Goal: Task Accomplishment & Management: Use online tool/utility

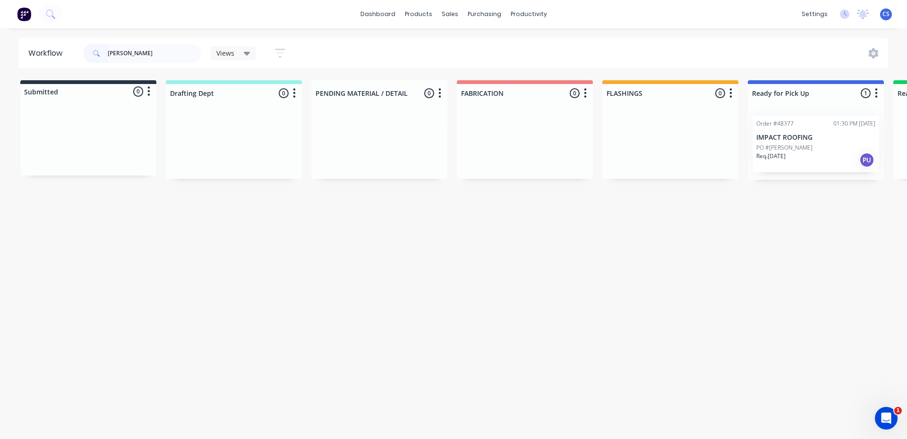
type input "[PERSON_NAME]"
click at [798, 150] on div "PO #[PERSON_NAME]" at bounding box center [815, 148] width 119 height 9
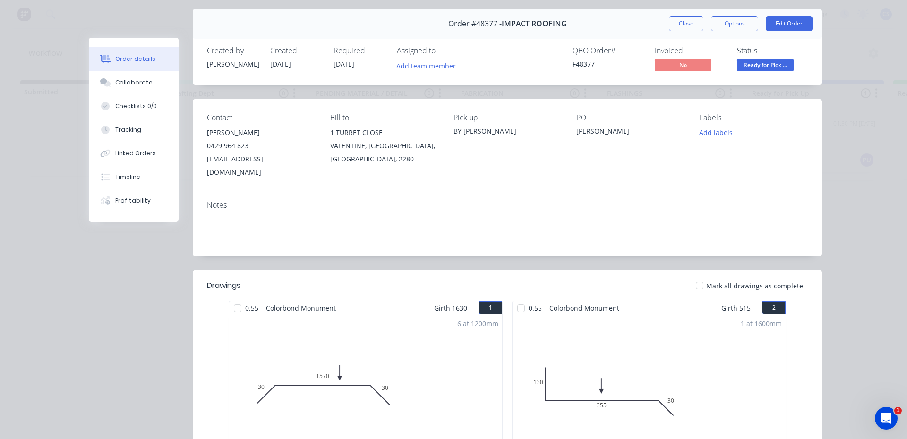
scroll to position [18, 0]
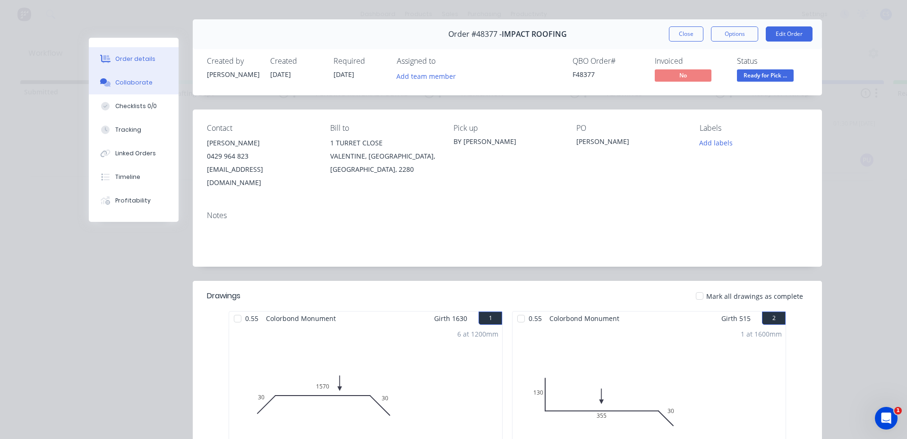
click at [135, 84] on div "Collaborate" at bounding box center [133, 82] width 37 height 9
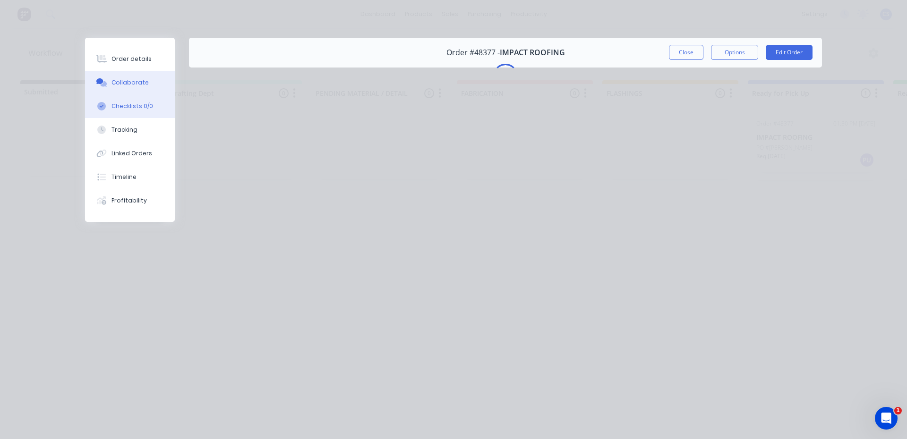
scroll to position [0, 0]
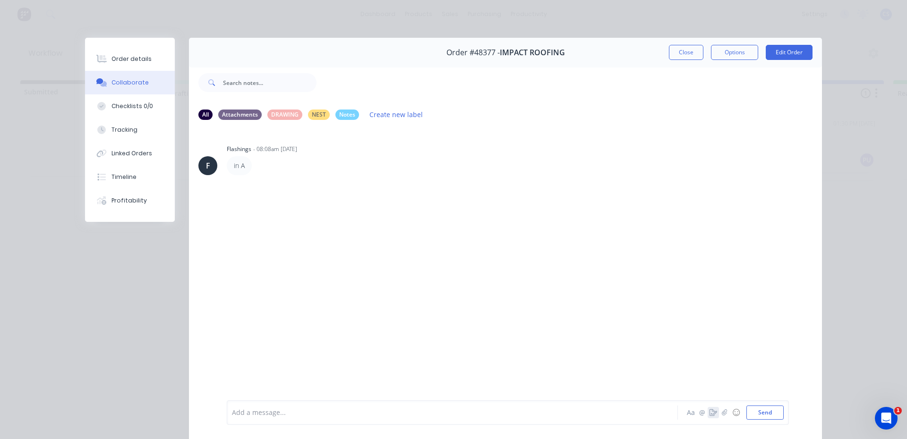
click at [708, 417] on button "button" at bounding box center [713, 412] width 11 height 11
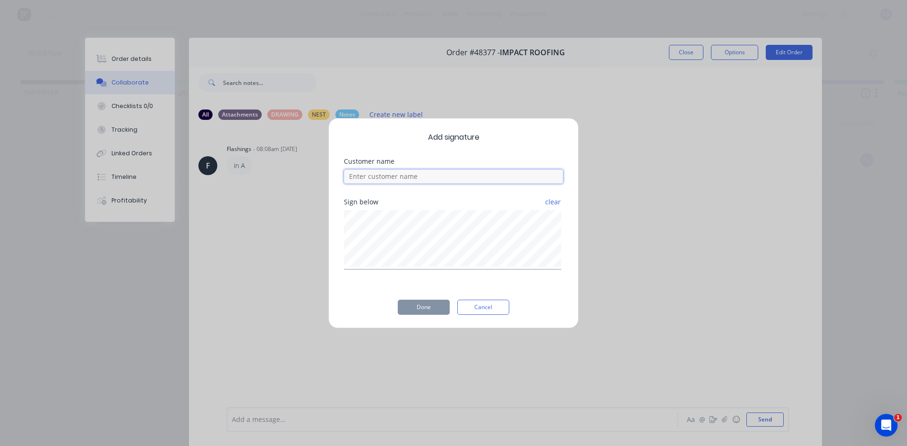
click at [359, 176] on input at bounding box center [453, 177] width 219 height 14
type input "[PERSON_NAME]"
click at [424, 306] on button "Done" at bounding box center [424, 307] width 52 height 15
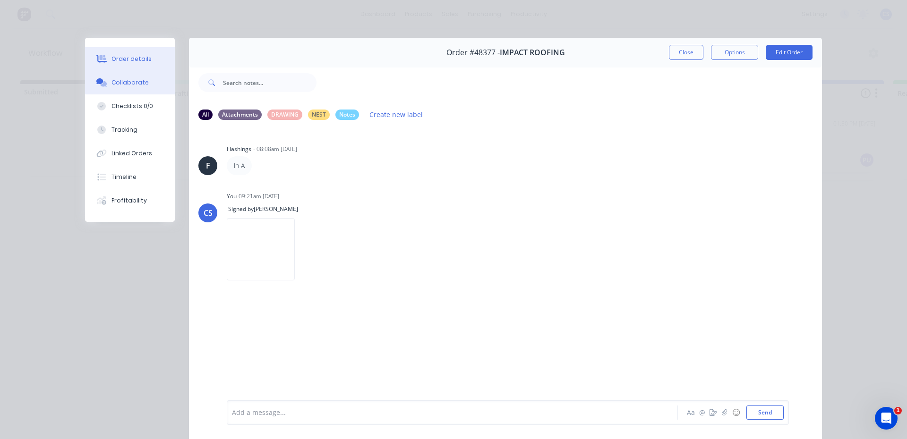
click at [127, 66] on button "Order details" at bounding box center [130, 59] width 90 height 24
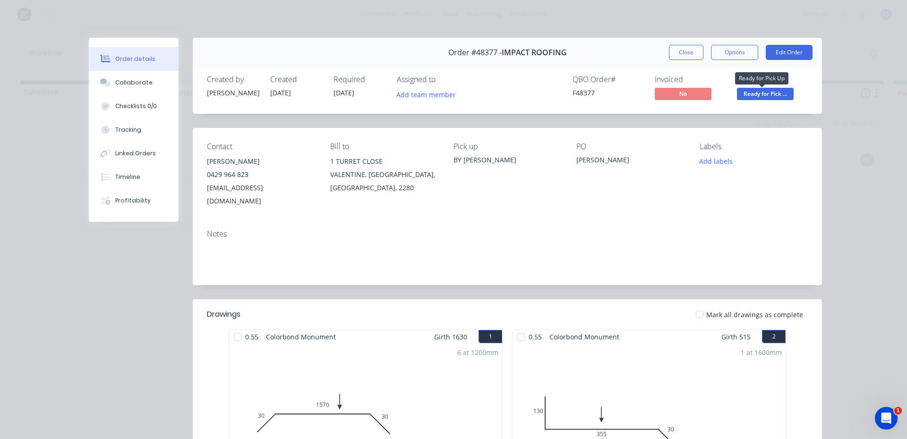
click at [752, 97] on span "Ready for Pick ..." at bounding box center [765, 94] width 57 height 12
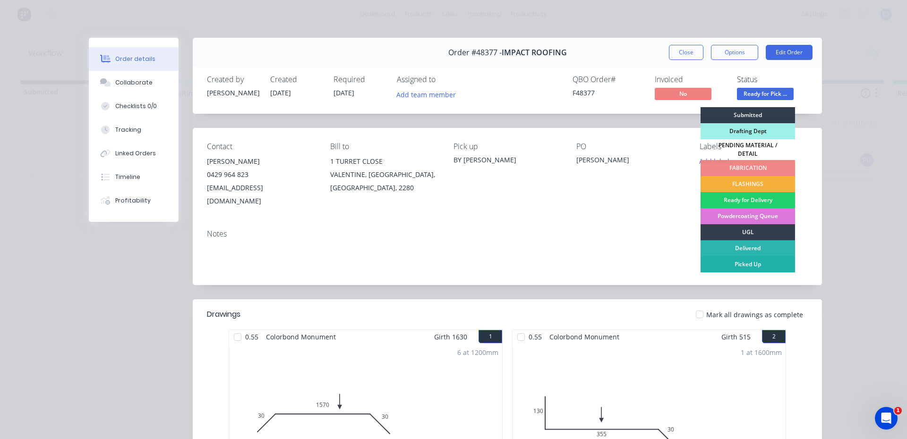
click at [739, 262] on div "Picked Up" at bounding box center [748, 265] width 94 height 16
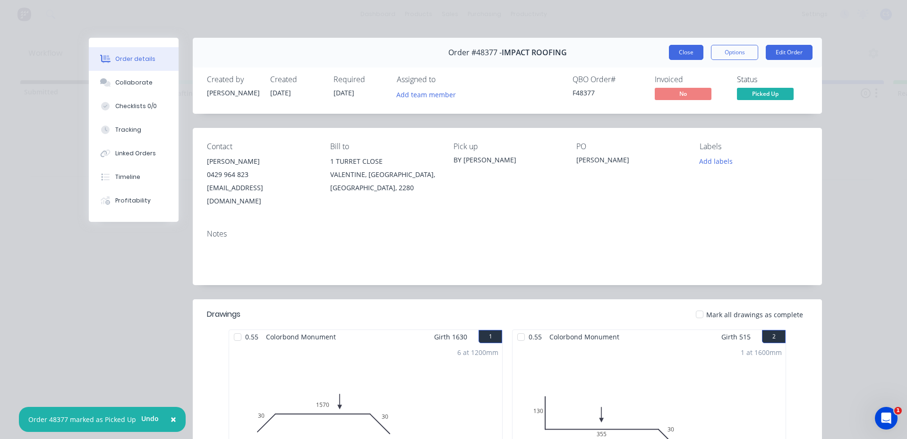
click at [673, 55] on button "Close" at bounding box center [686, 52] width 34 height 15
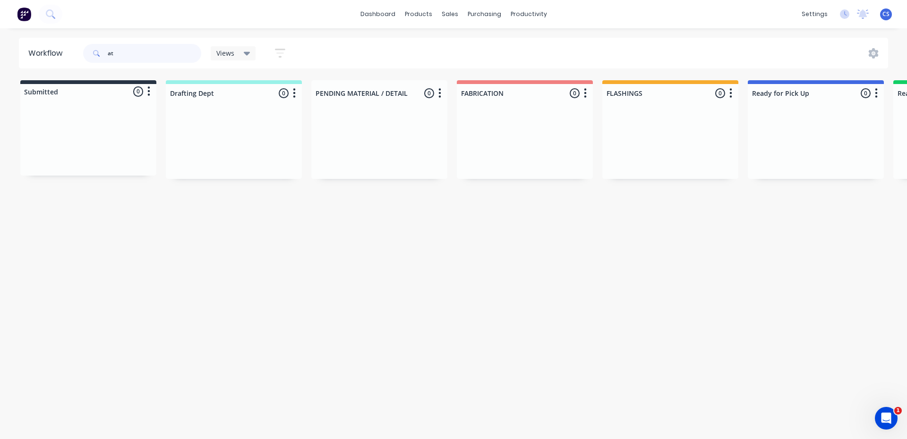
type input "a"
type input "LATCHES"
click at [783, 144] on div "PO #3159" at bounding box center [815, 148] width 119 height 9
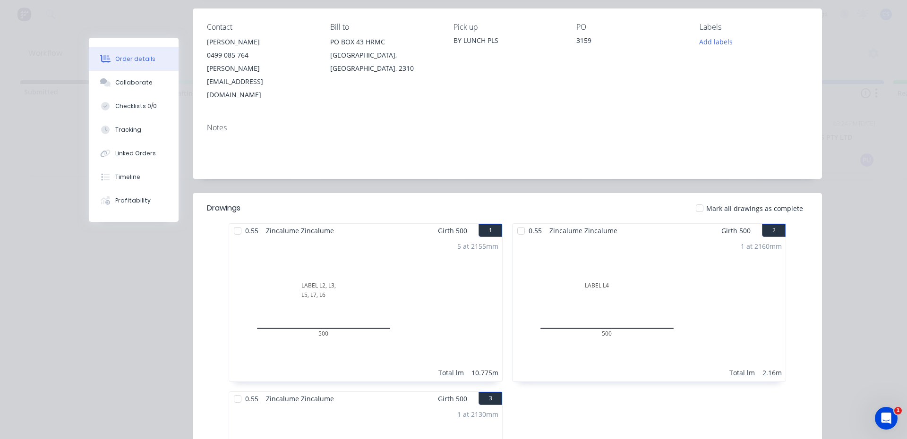
scroll to position [189, 0]
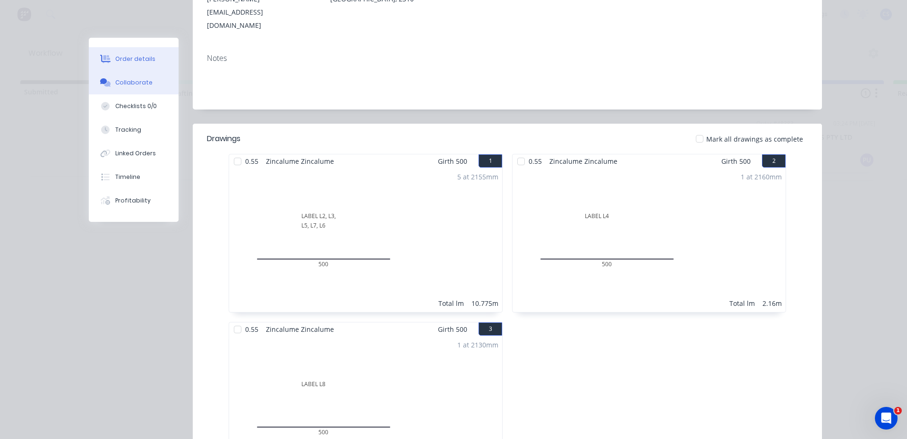
click at [120, 74] on button "Collaborate" at bounding box center [134, 83] width 90 height 24
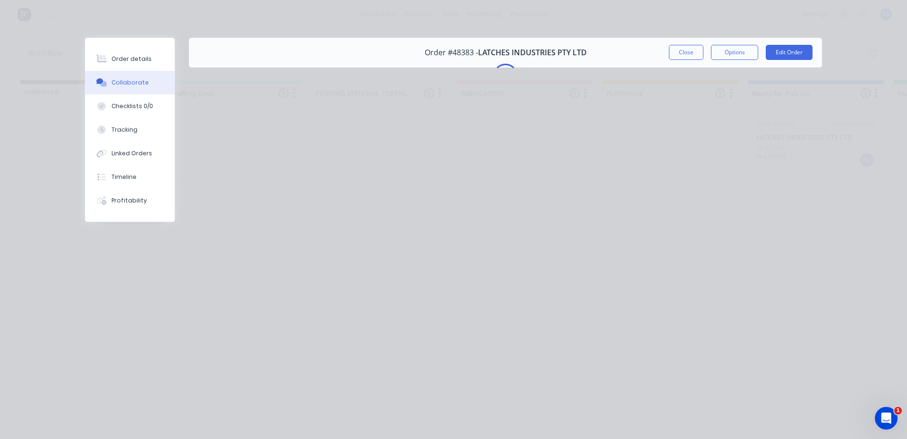
scroll to position [0, 0]
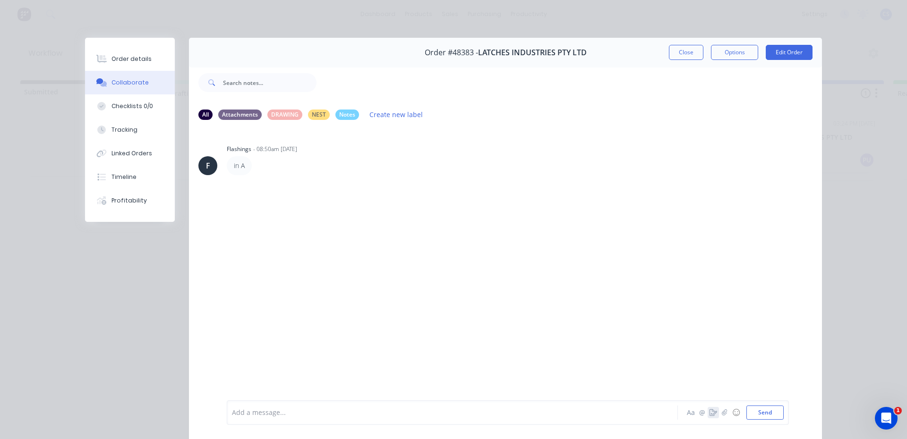
click at [710, 414] on icon "button" at bounding box center [714, 413] width 8 height 7
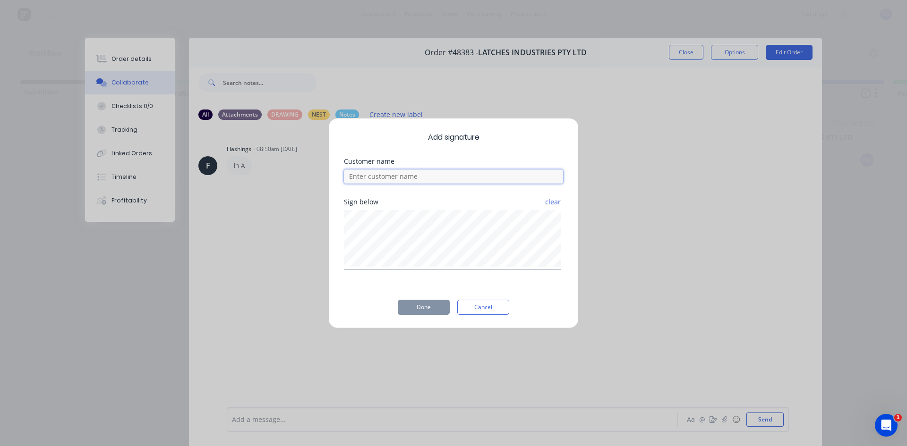
click at [406, 178] on input at bounding box center [453, 177] width 219 height 14
type input "[PERSON_NAME]"
click at [528, 326] on div "Add signature Customer name [PERSON_NAME] below clear Done Cancel" at bounding box center [453, 223] width 250 height 211
click at [527, 326] on div "Add signature Customer name [PERSON_NAME] below clear Done Cancel" at bounding box center [453, 223] width 250 height 211
click at [526, 325] on div "Add signature Customer name [PERSON_NAME] below clear Done Cancel" at bounding box center [453, 223] width 250 height 211
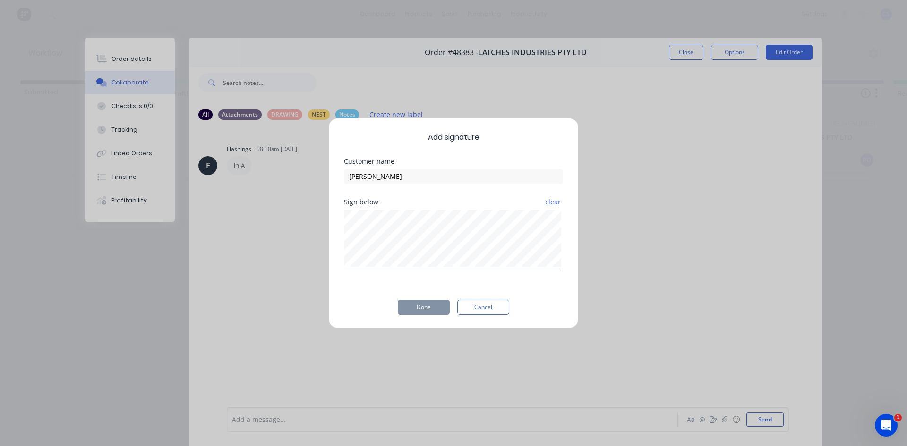
click at [527, 326] on div "Add signature Customer name [PERSON_NAME] below clear Done Cancel" at bounding box center [453, 223] width 250 height 211
click at [438, 309] on button "Done" at bounding box center [424, 307] width 52 height 15
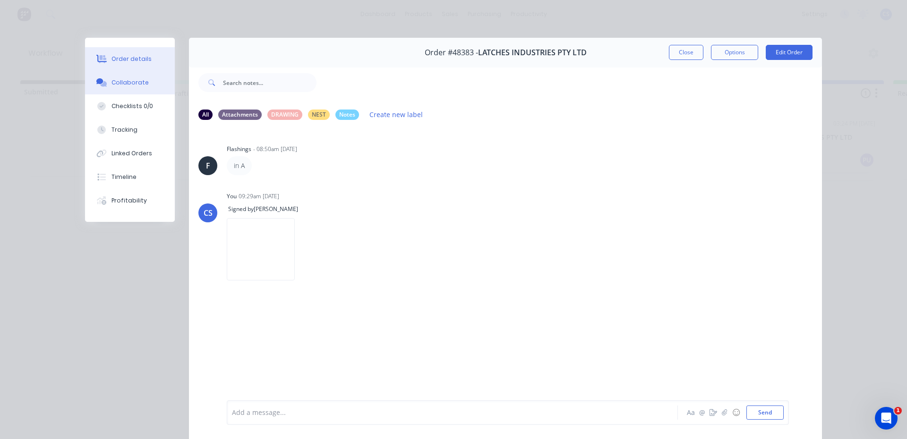
click at [107, 58] on button "Order details" at bounding box center [130, 59] width 90 height 24
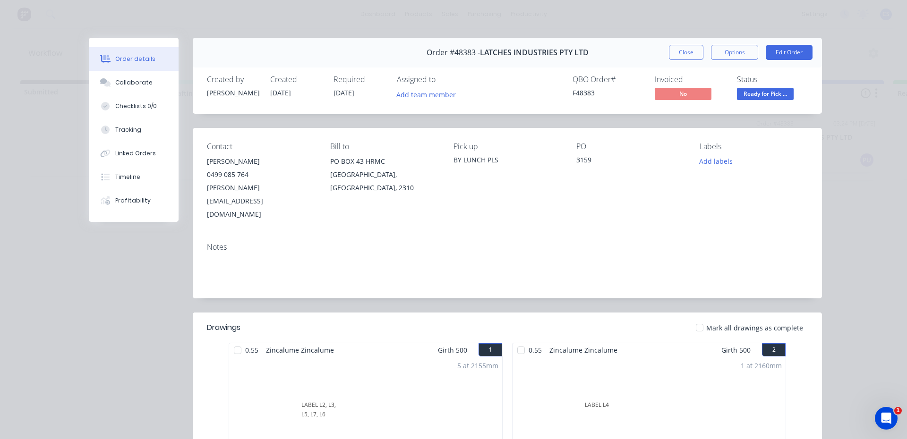
click at [780, 95] on span "Ready for Pick ..." at bounding box center [765, 94] width 57 height 12
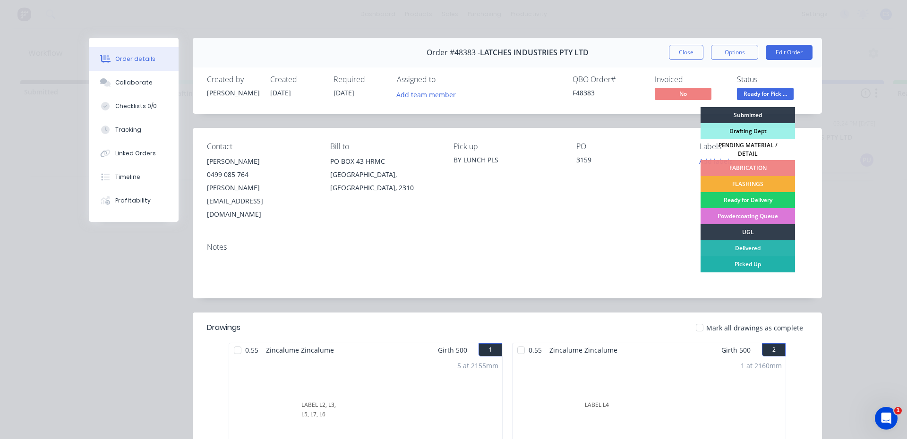
click at [737, 262] on div "Picked Up" at bounding box center [748, 265] width 94 height 16
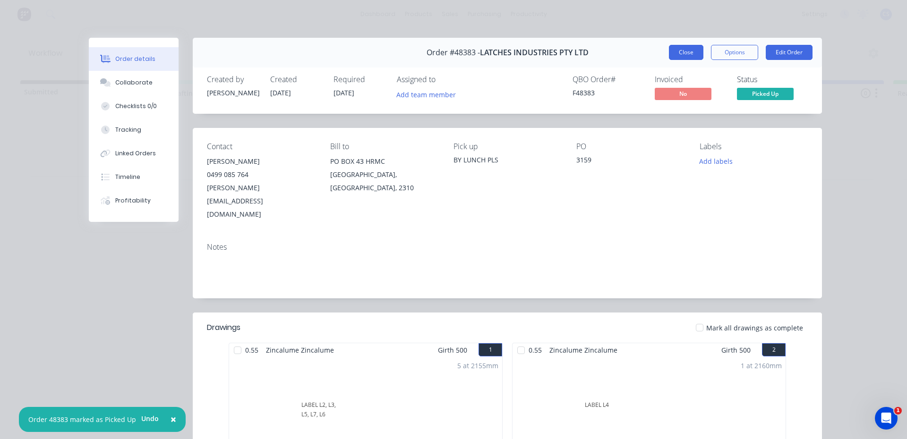
click at [676, 46] on button "Close" at bounding box center [686, 52] width 34 height 15
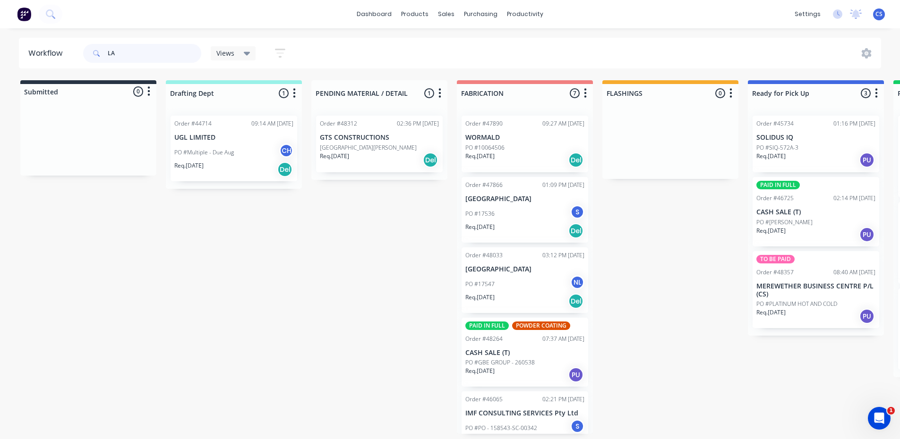
type input "L"
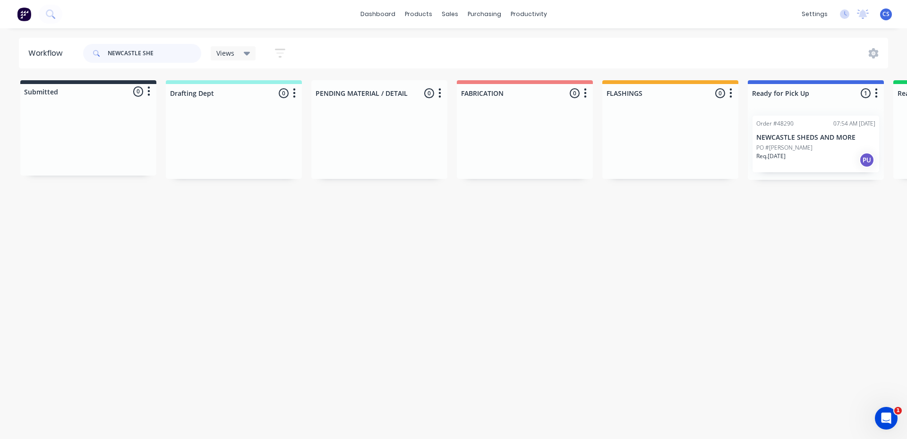
type input "NEWCASTLE SHE"
click at [815, 171] on div "Order #48290 07:54 AM [DATE] NEWCASTLE SHEDS AND MORE PO #[PERSON_NAME] Req. [D…" at bounding box center [816, 144] width 127 height 57
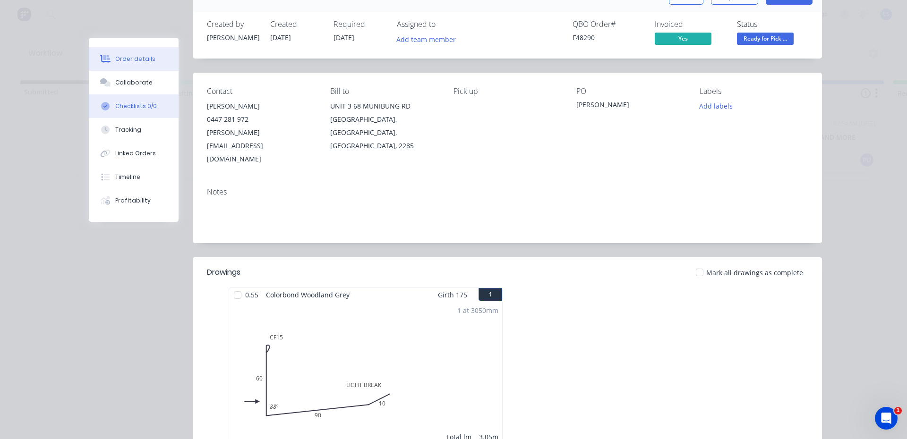
scroll to position [47, 0]
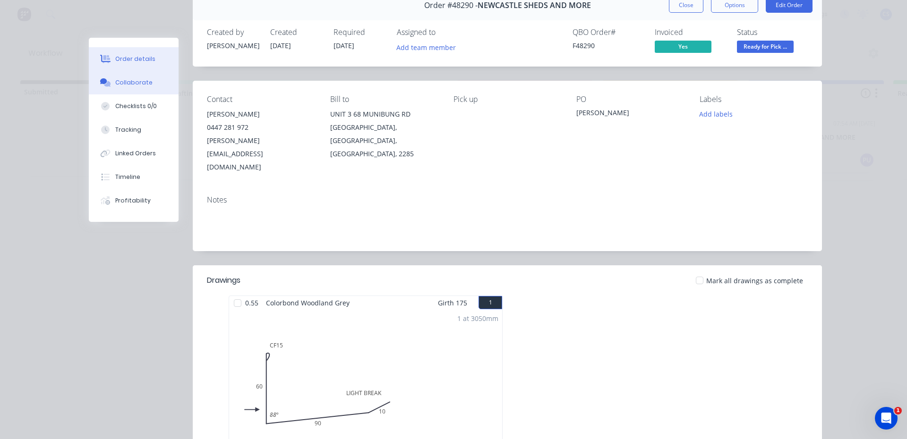
click at [148, 85] on button "Collaborate" at bounding box center [134, 83] width 90 height 24
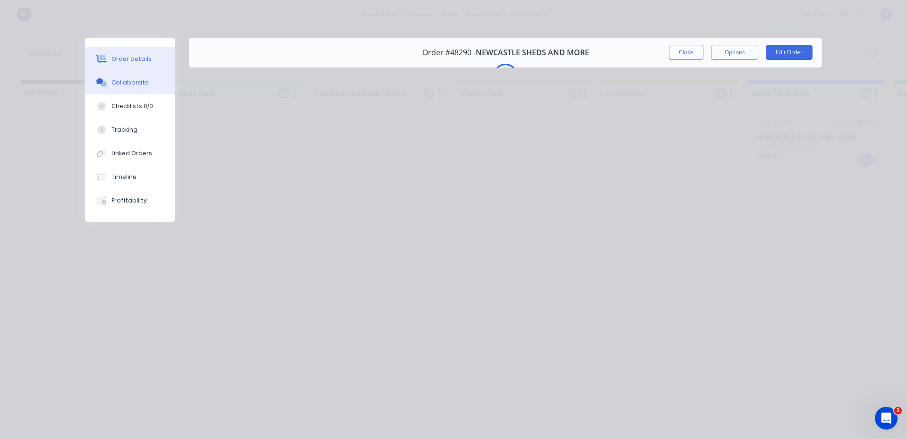
click at [137, 51] on button "Order details" at bounding box center [130, 59] width 90 height 24
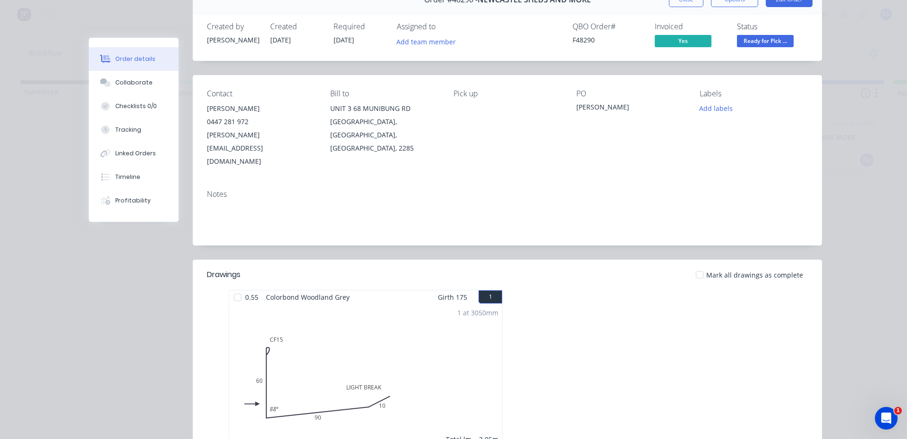
scroll to position [94, 0]
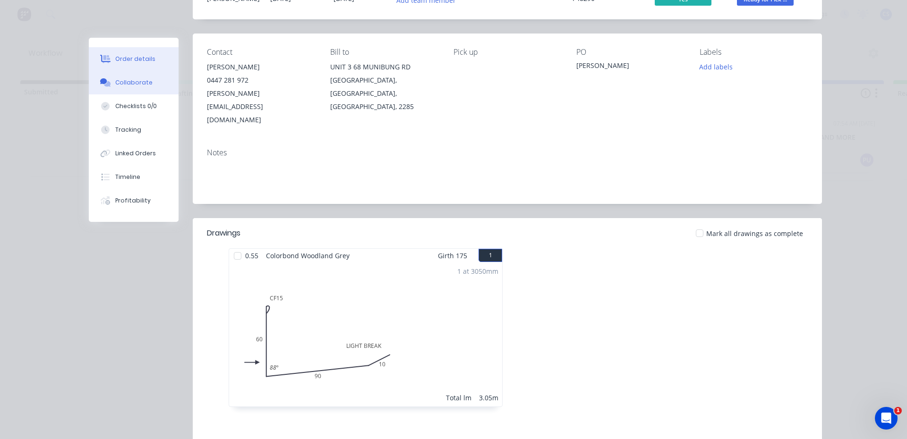
click at [144, 81] on div "Collaborate" at bounding box center [133, 82] width 37 height 9
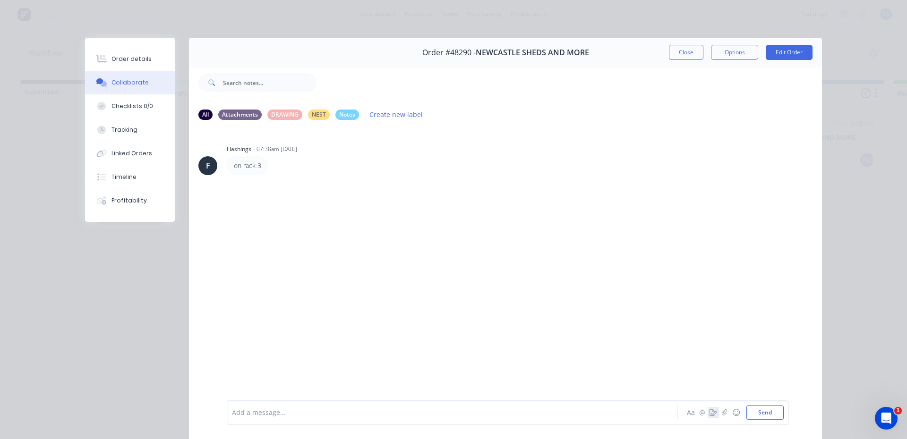
click at [710, 415] on icon "button" at bounding box center [714, 413] width 8 height 7
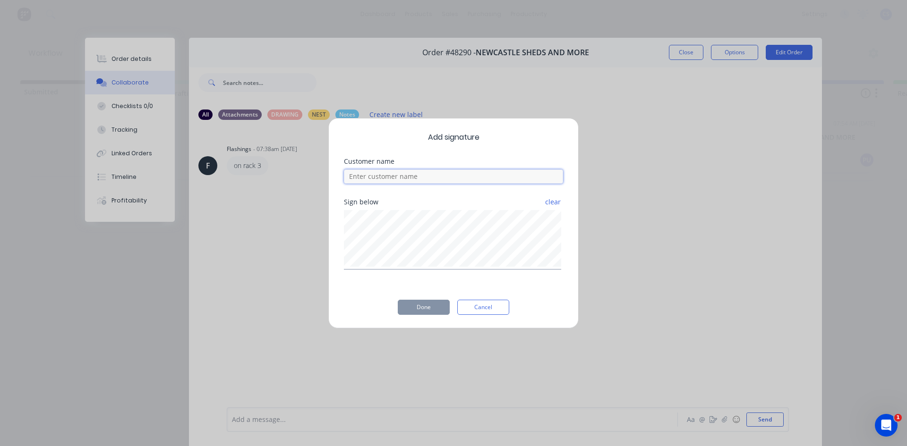
click at [461, 174] on input at bounding box center [453, 177] width 219 height 14
type input "[PERSON_NAME]"
click at [412, 302] on button "Done" at bounding box center [424, 307] width 52 height 15
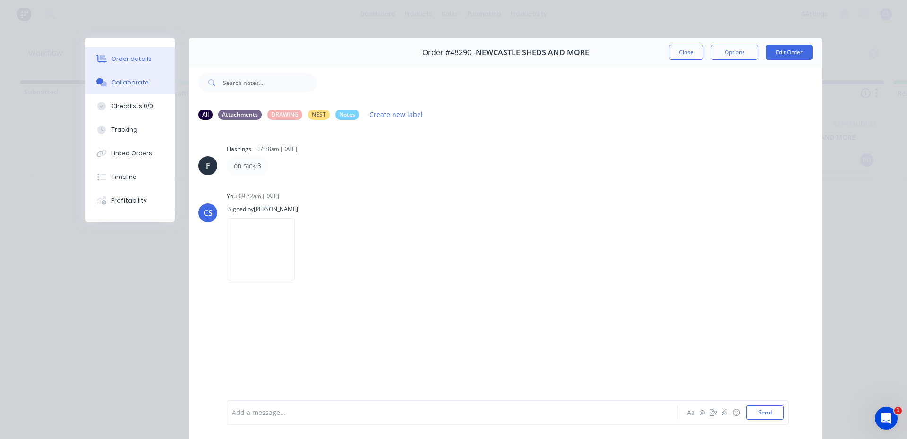
click at [122, 59] on div "Order details" at bounding box center [131, 59] width 40 height 9
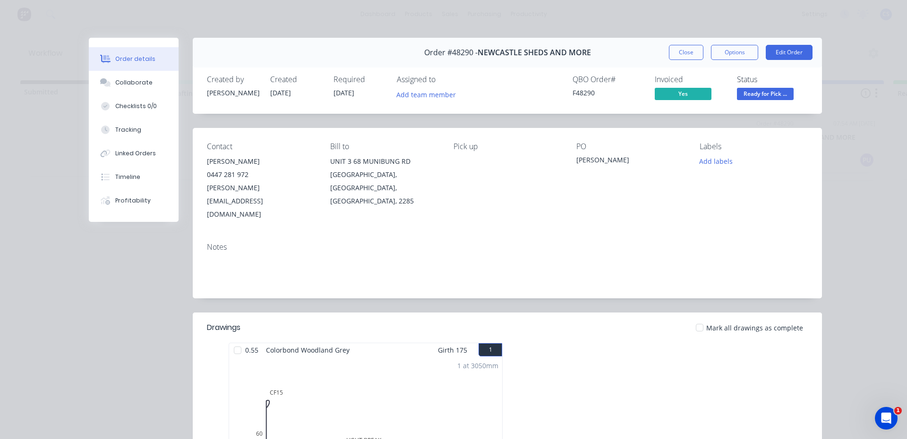
click at [740, 92] on span "Ready for Pick ..." at bounding box center [765, 94] width 57 height 12
click at [608, 243] on div "Notes" at bounding box center [507, 247] width 601 height 9
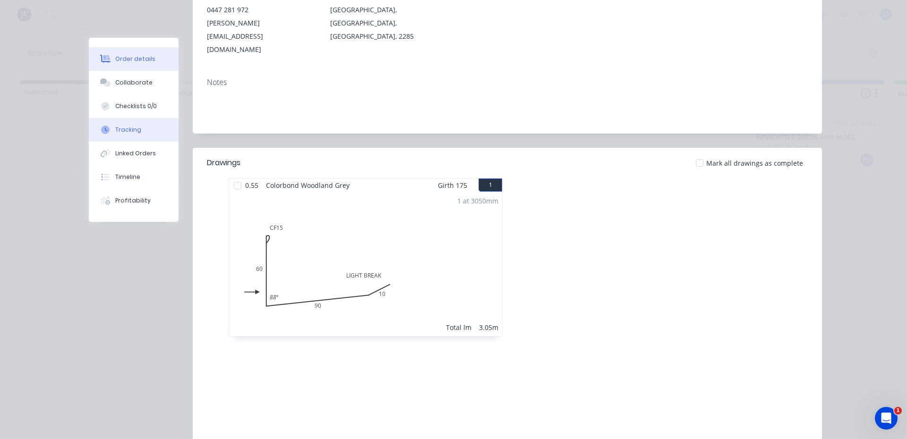
scroll to position [223, 0]
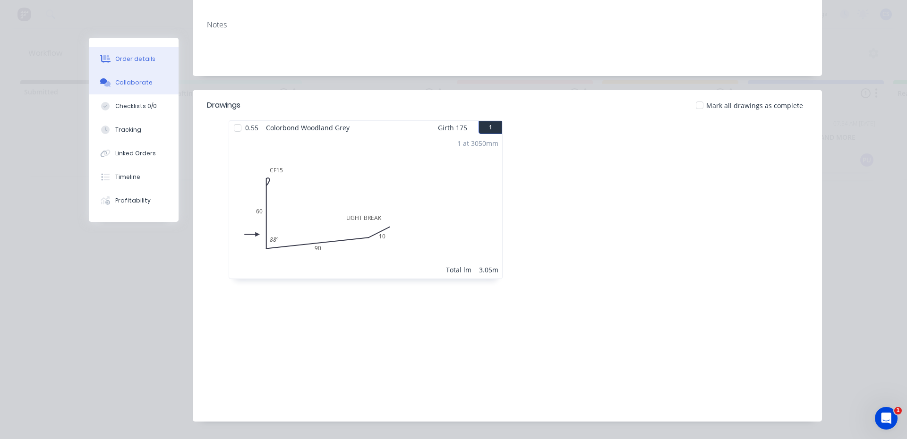
click at [122, 76] on button "Collaborate" at bounding box center [134, 83] width 90 height 24
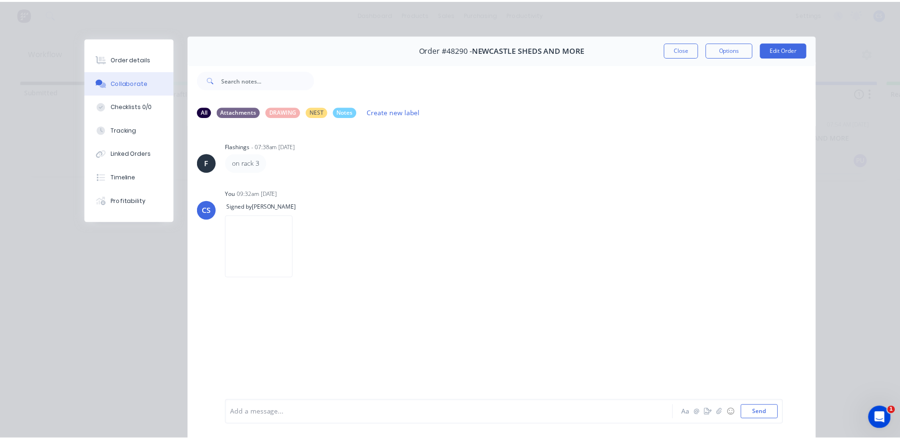
scroll to position [0, 0]
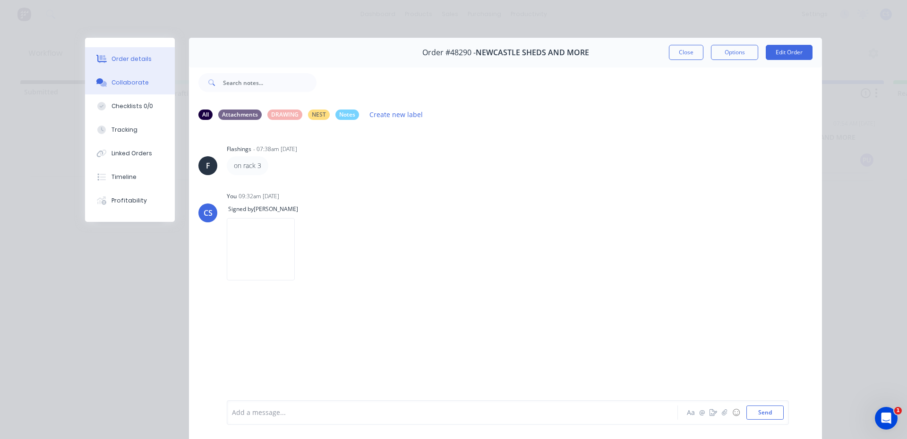
click at [104, 53] on button "Order details" at bounding box center [130, 59] width 90 height 24
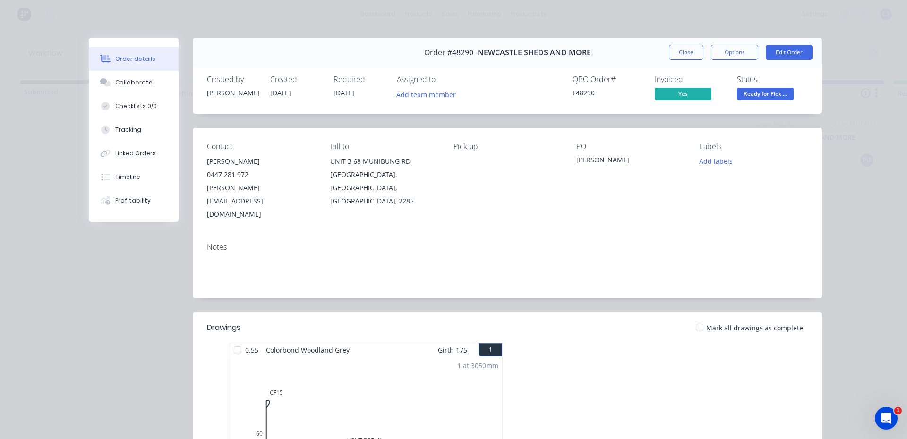
click at [757, 98] on span "Ready for Pick ..." at bounding box center [765, 94] width 57 height 12
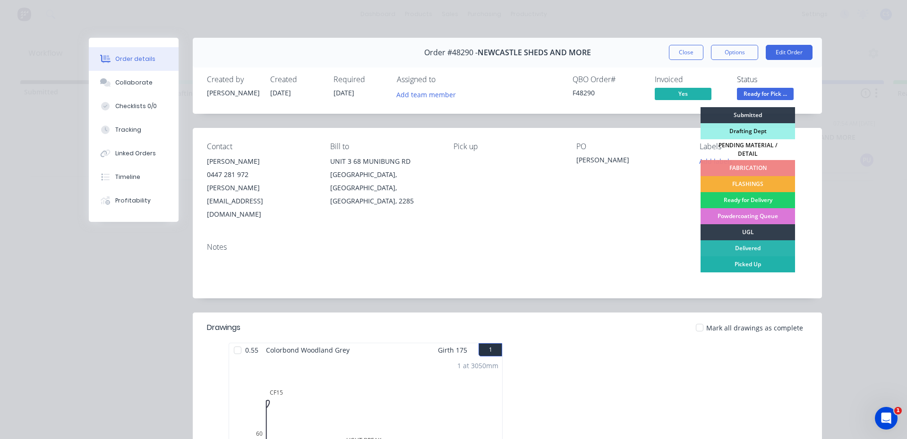
click at [728, 258] on div "Picked Up" at bounding box center [748, 265] width 94 height 16
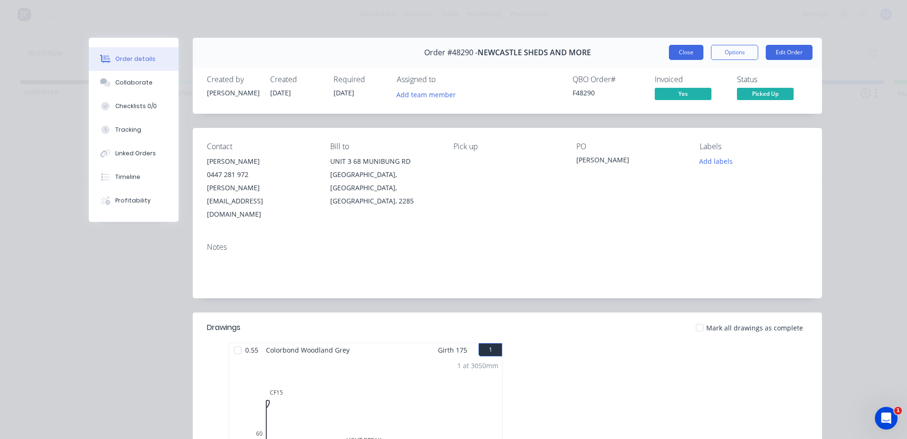
click at [677, 56] on button "Close" at bounding box center [686, 52] width 34 height 15
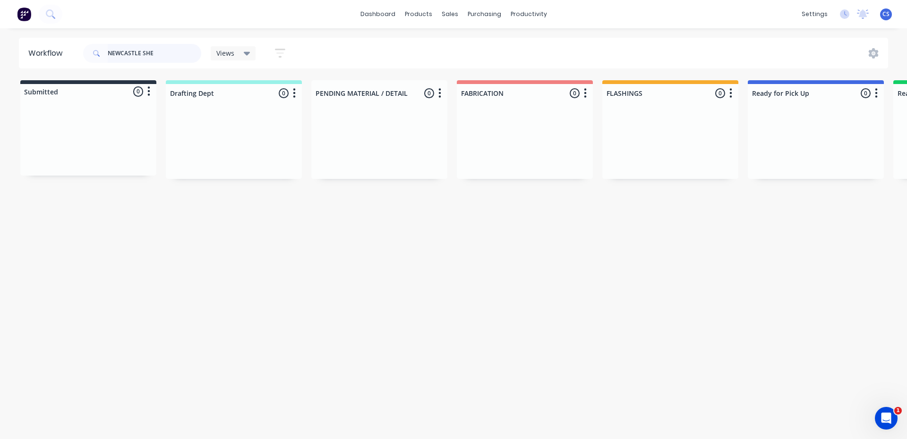
drag, startPoint x: 159, startPoint y: 57, endPoint x: 88, endPoint y: 51, distance: 71.1
click at [88, 51] on div "NEWCASTLE SHE" at bounding box center [142, 53] width 118 height 19
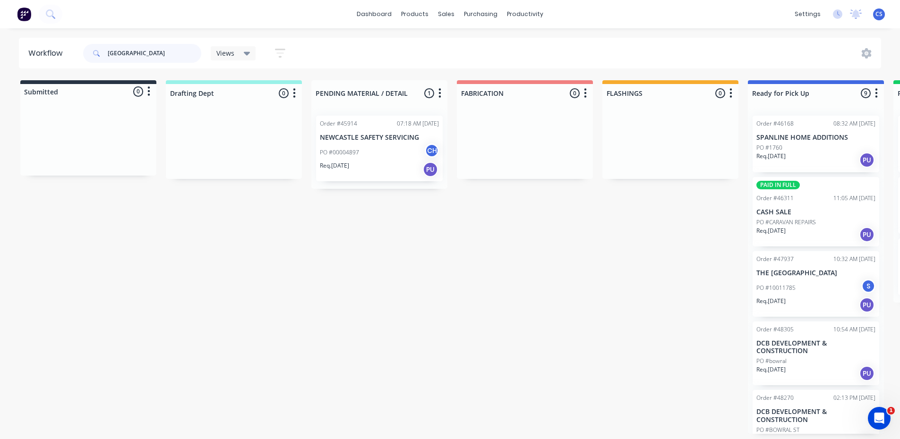
type input "[GEOGRAPHIC_DATA]"
click at [783, 277] on p "THE [GEOGRAPHIC_DATA]" at bounding box center [815, 273] width 119 height 8
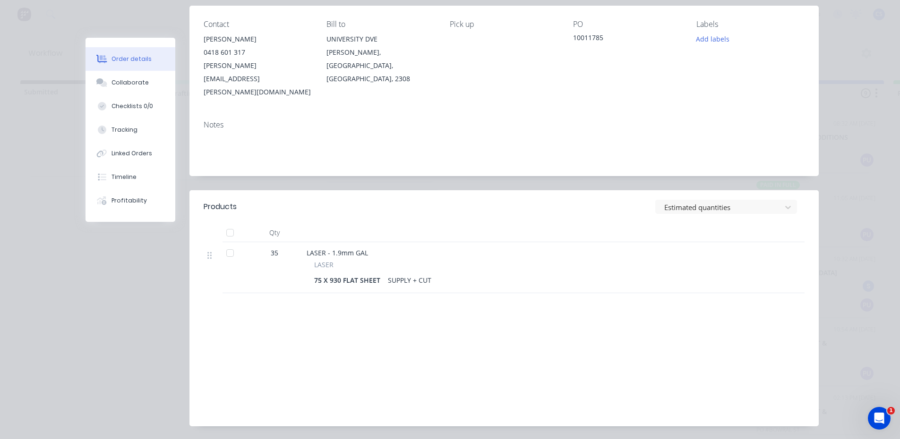
scroll to position [127, 0]
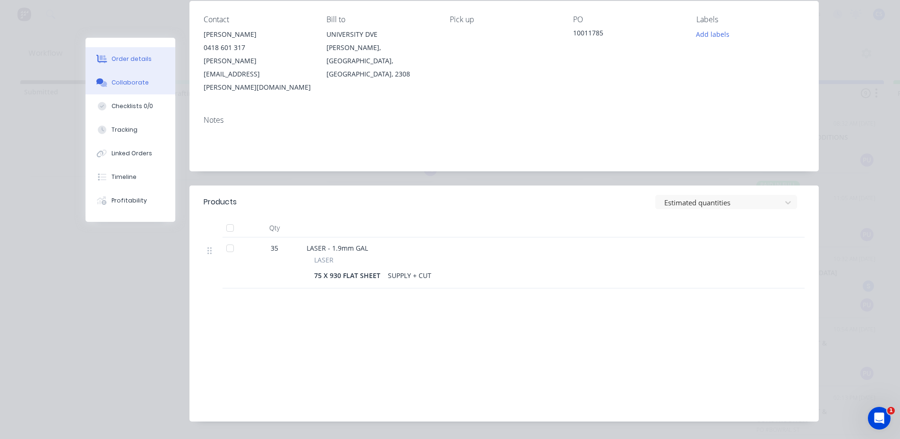
click at [119, 84] on div "Collaborate" at bounding box center [129, 82] width 37 height 9
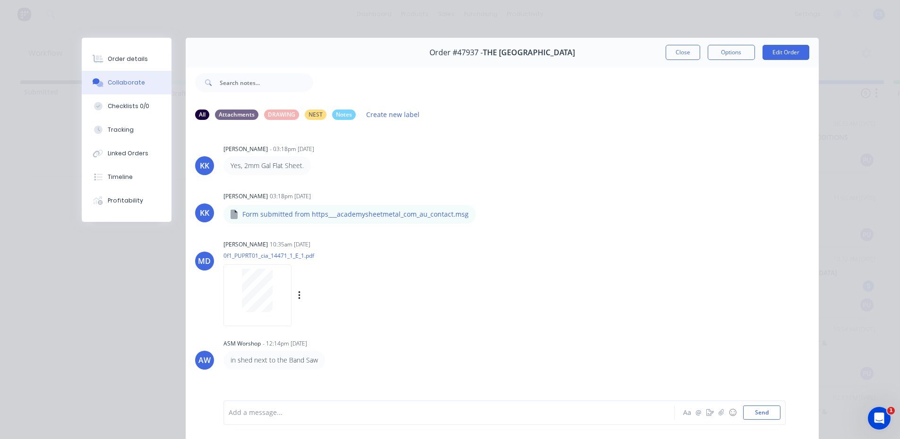
scroll to position [50, 0]
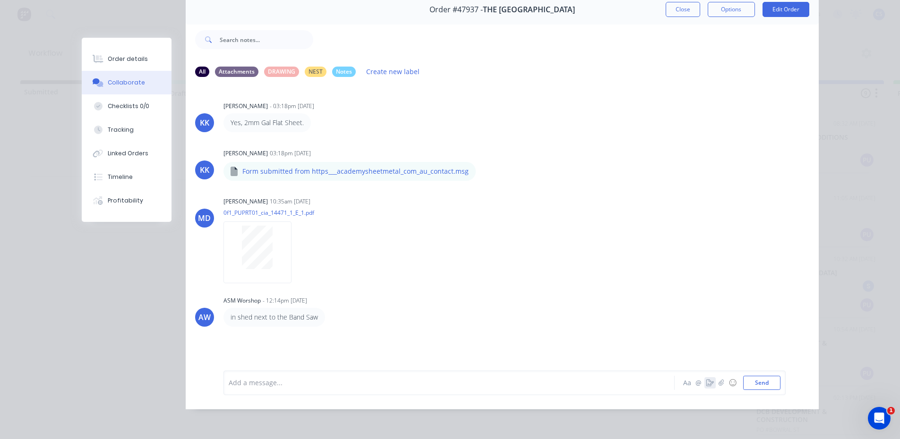
click at [706, 385] on icon "button" at bounding box center [710, 383] width 8 height 7
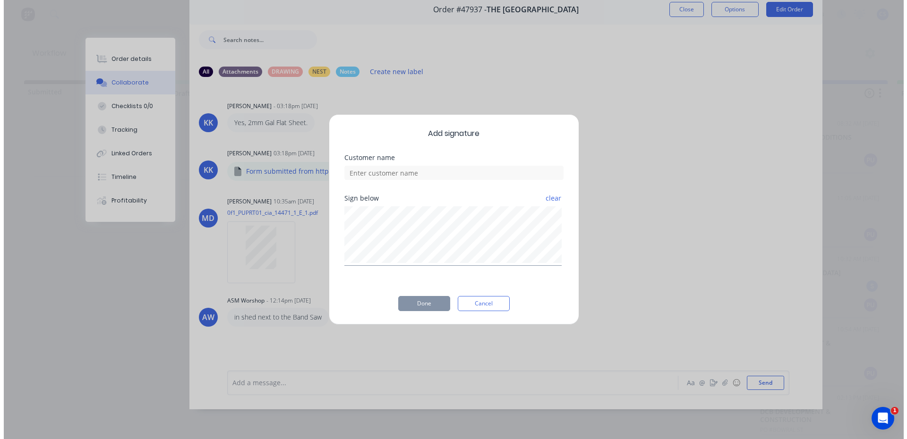
scroll to position [43, 0]
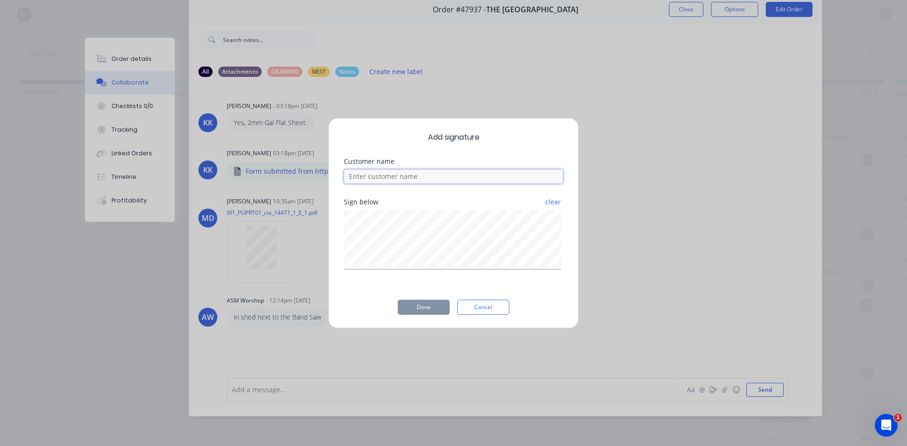
click at [411, 180] on input at bounding box center [453, 177] width 219 height 14
type input "[PERSON_NAME]"
click at [426, 308] on button "Done" at bounding box center [424, 307] width 52 height 15
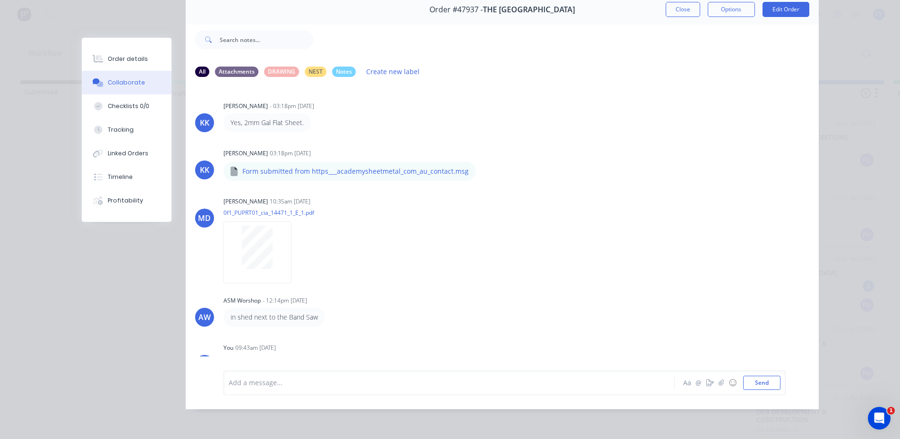
drag, startPoint x: 114, startPoint y: 58, endPoint x: 336, endPoint y: 72, distance: 222.5
click at [115, 58] on div "Order details" at bounding box center [128, 59] width 40 height 9
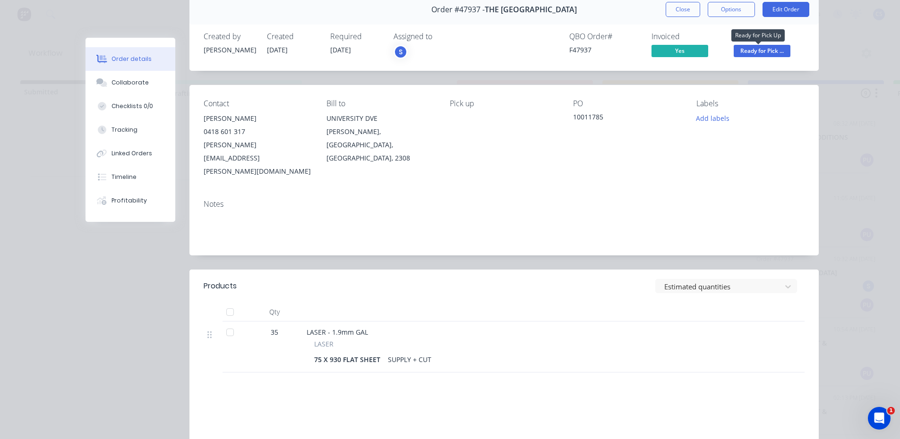
click at [777, 54] on span "Ready for Pick ..." at bounding box center [762, 51] width 57 height 12
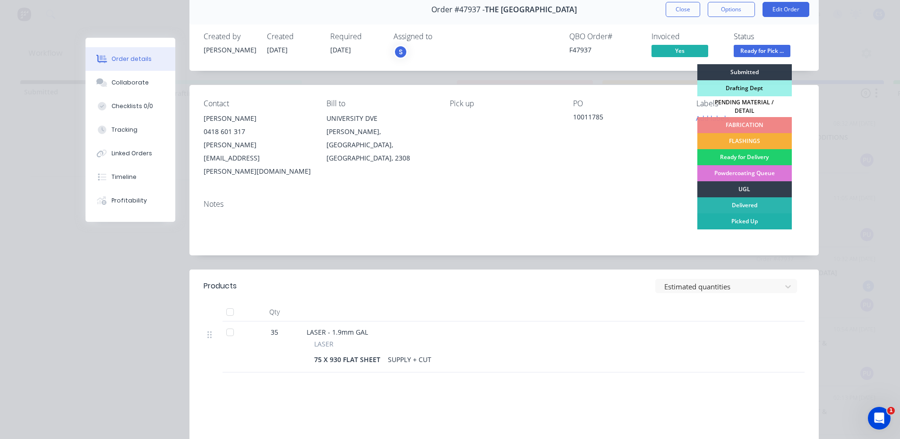
click at [757, 223] on div "Picked Up" at bounding box center [744, 222] width 94 height 16
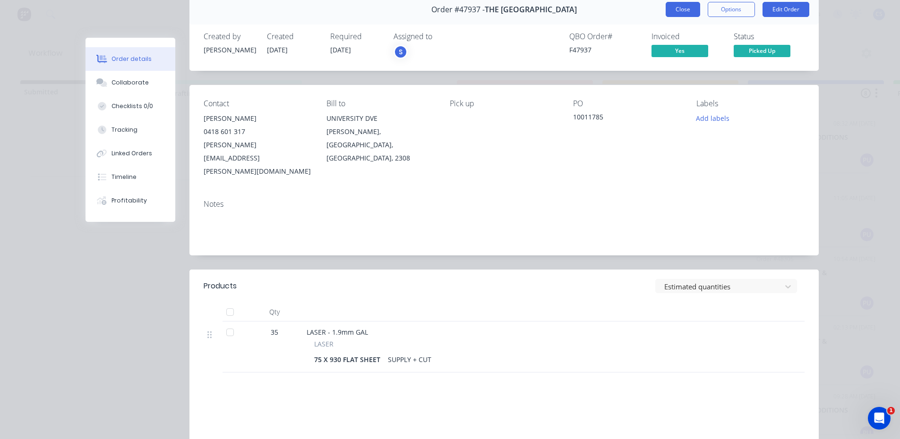
click at [678, 17] on button "Close" at bounding box center [683, 9] width 34 height 15
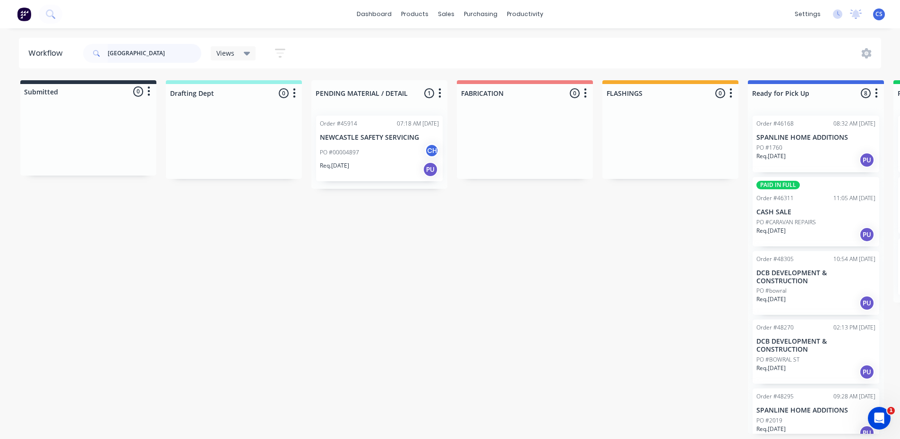
drag, startPoint x: 146, startPoint y: 57, endPoint x: 102, endPoint y: 49, distance: 44.7
click at [103, 49] on div "[GEOGRAPHIC_DATA]" at bounding box center [142, 53] width 118 height 19
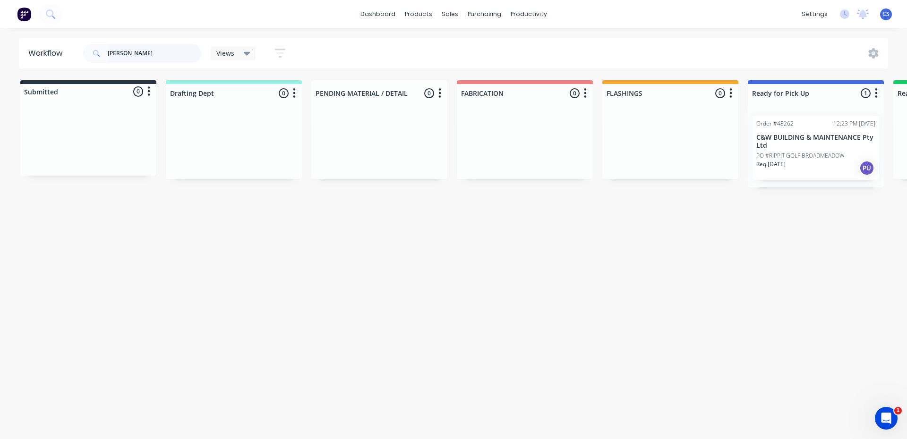
type input "[PERSON_NAME]"
click at [786, 163] on p "Req. [DATE]" at bounding box center [770, 164] width 29 height 9
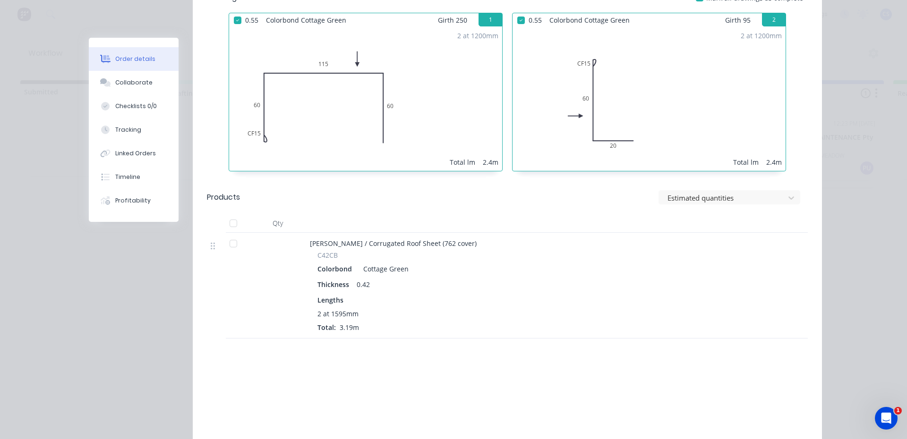
scroll to position [380, 0]
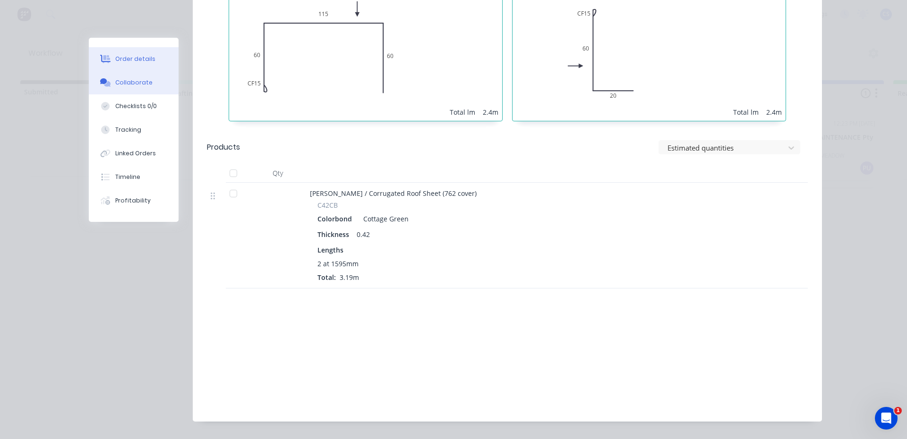
click at [100, 82] on icon at bounding box center [103, 81] width 7 height 6
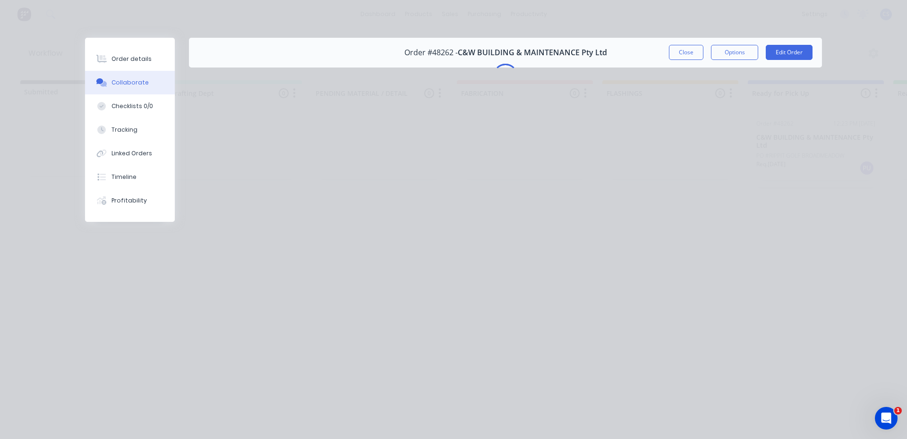
scroll to position [0, 0]
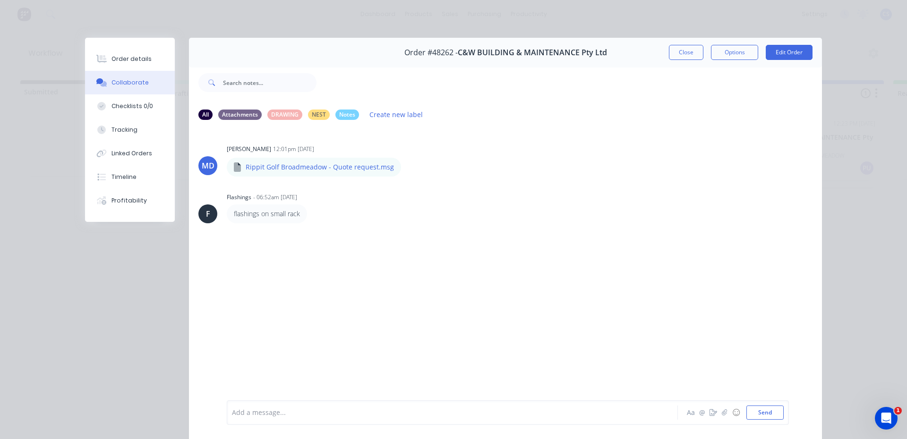
click at [709, 406] on div "Aa @ ☺ Send" at bounding box center [734, 413] width 99 height 14
click at [708, 412] on button "button" at bounding box center [713, 412] width 11 height 11
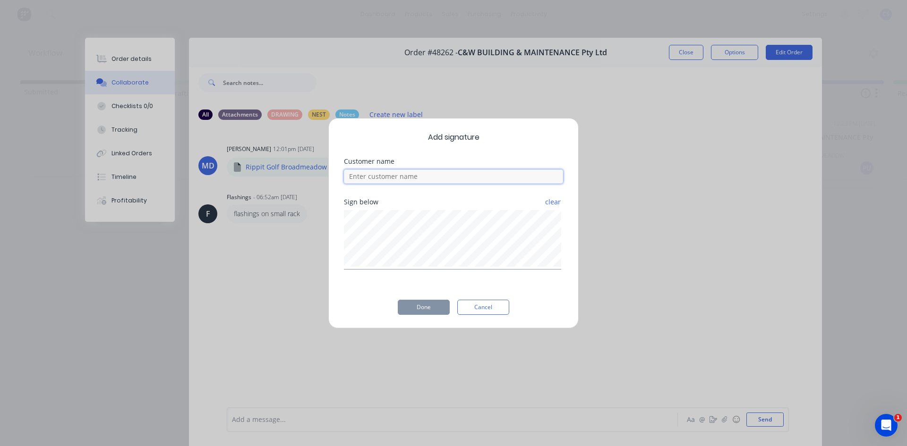
click at [431, 174] on input at bounding box center [453, 177] width 219 height 14
type input "CAL"
click at [421, 313] on button "Done" at bounding box center [424, 307] width 52 height 15
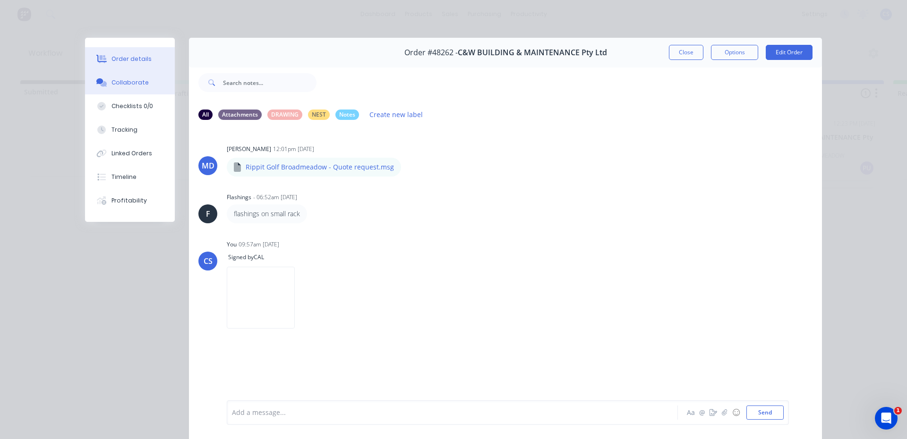
click at [129, 60] on div "Order details" at bounding box center [131, 59] width 40 height 9
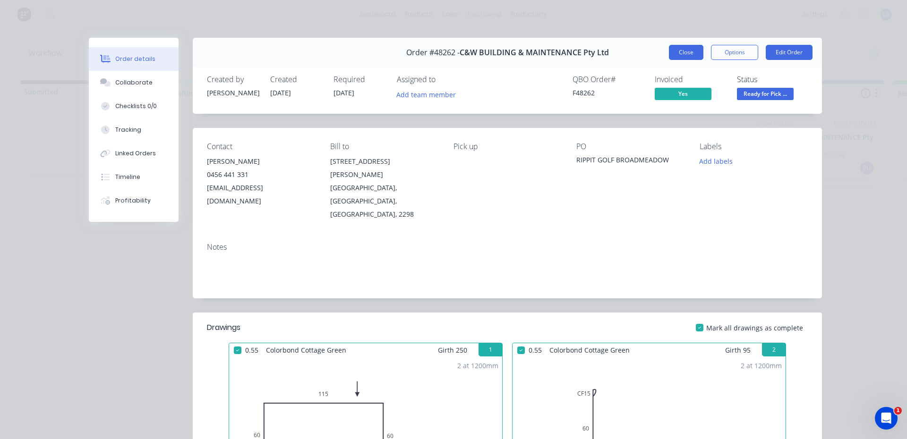
click at [680, 49] on button "Close" at bounding box center [686, 52] width 34 height 15
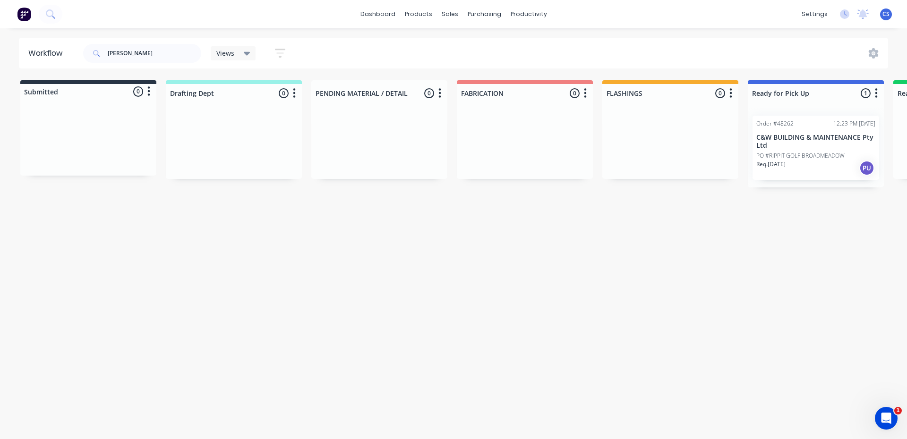
click at [834, 152] on p "PO #RIPPIT GOLF BROADMEADOW" at bounding box center [800, 156] width 88 height 9
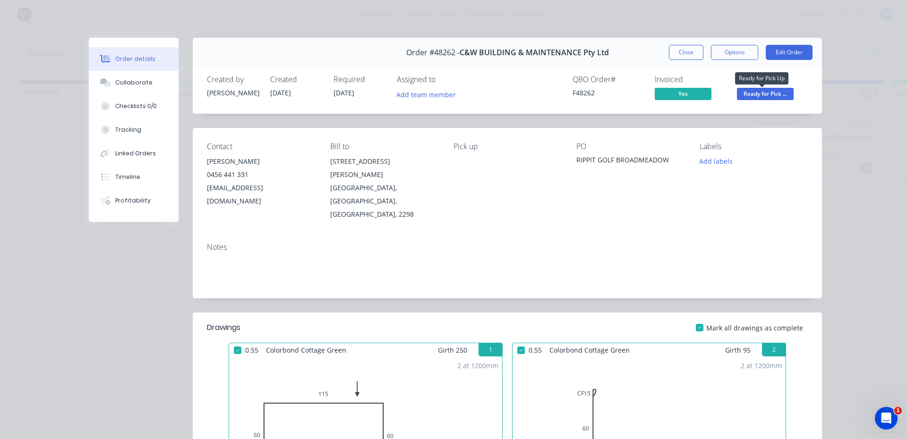
click at [746, 98] on span "Ready for Pick ..." at bounding box center [765, 94] width 57 height 12
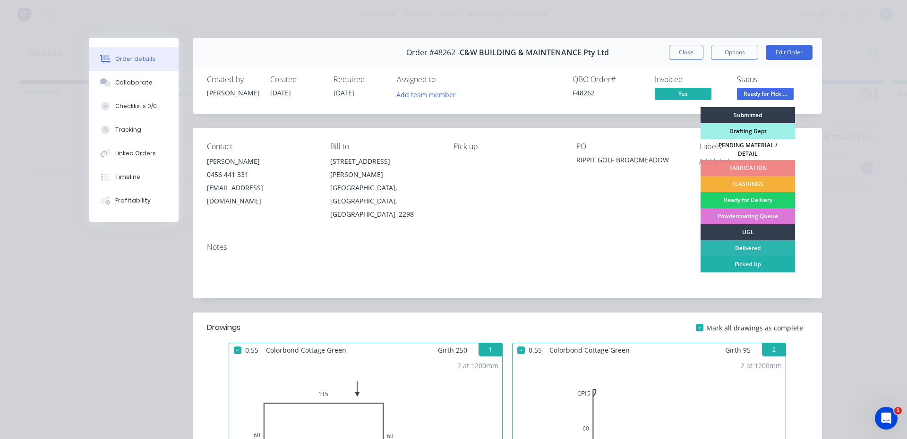
click at [738, 258] on div "Picked Up" at bounding box center [748, 265] width 94 height 16
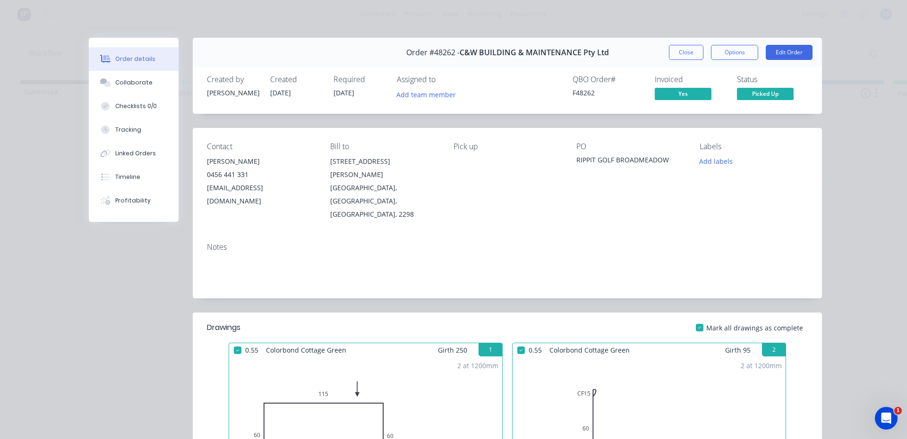
click at [660, 51] on div "Order #48262 - C&W BUILDING & MAINTENANCE Pty Ltd Close Options Edit Order" at bounding box center [507, 53] width 629 height 30
click at [669, 51] on button "Close" at bounding box center [686, 52] width 34 height 15
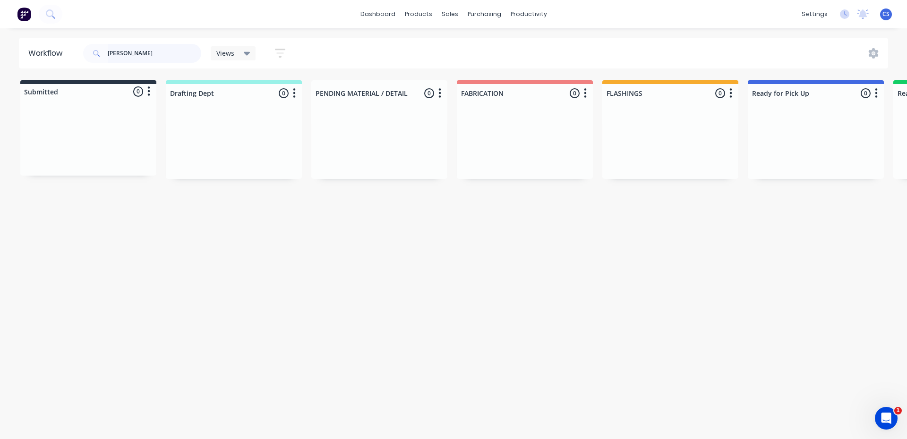
click at [153, 50] on input "[PERSON_NAME]" at bounding box center [155, 53] width 94 height 19
type input "C"
type input "MEREWE"
click at [785, 160] on p "MEREWETHER BUSINESS CENTRE P/L (CS)" at bounding box center [815, 155] width 119 height 16
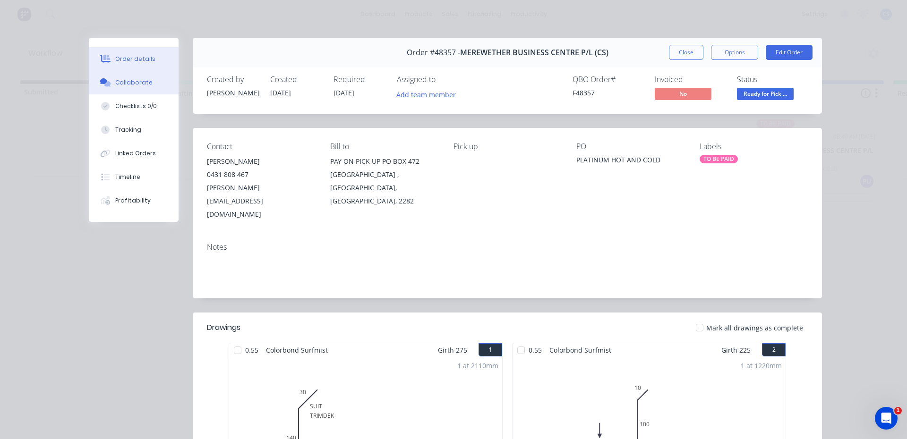
click at [152, 88] on button "Collaborate" at bounding box center [134, 83] width 90 height 24
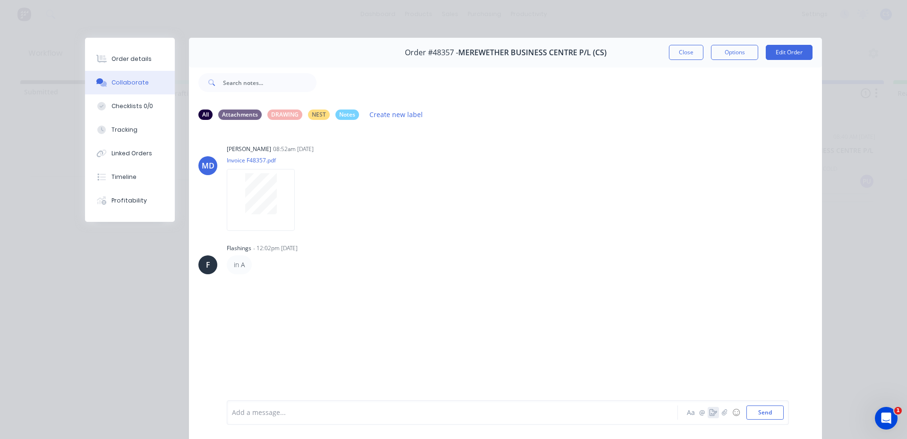
click at [713, 411] on icon "button" at bounding box center [714, 413] width 8 height 7
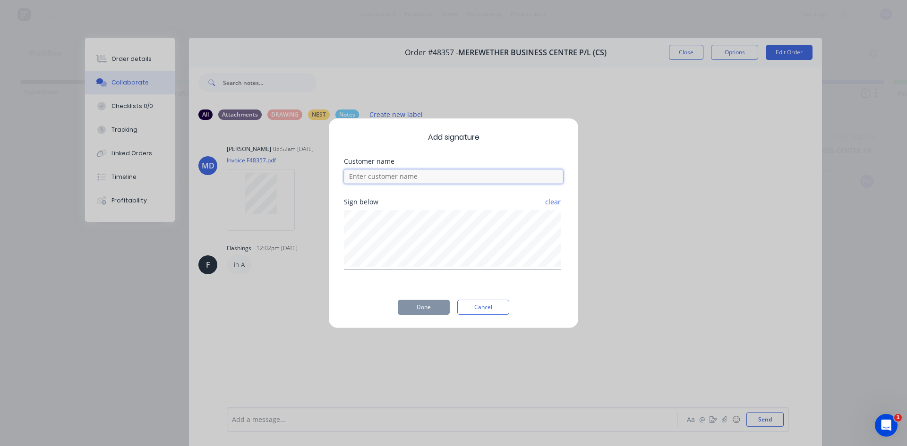
click at [385, 178] on input at bounding box center [453, 177] width 219 height 14
type input "[PERSON_NAME]"
click at [430, 307] on button "Done" at bounding box center [424, 307] width 52 height 15
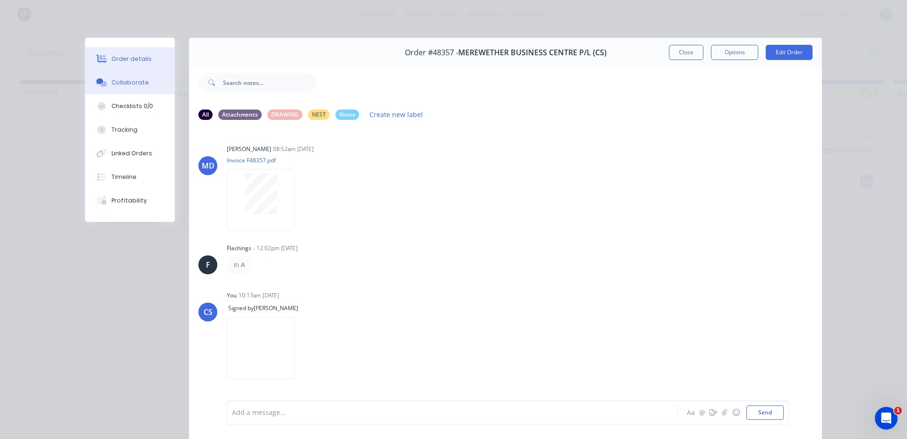
click at [106, 55] on button "Order details" at bounding box center [130, 59] width 90 height 24
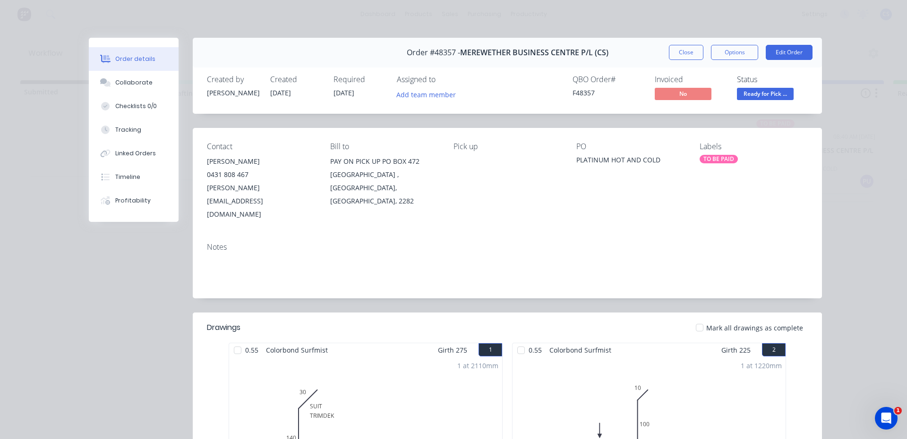
click at [766, 89] on span "Ready for Pick ..." at bounding box center [765, 94] width 57 height 12
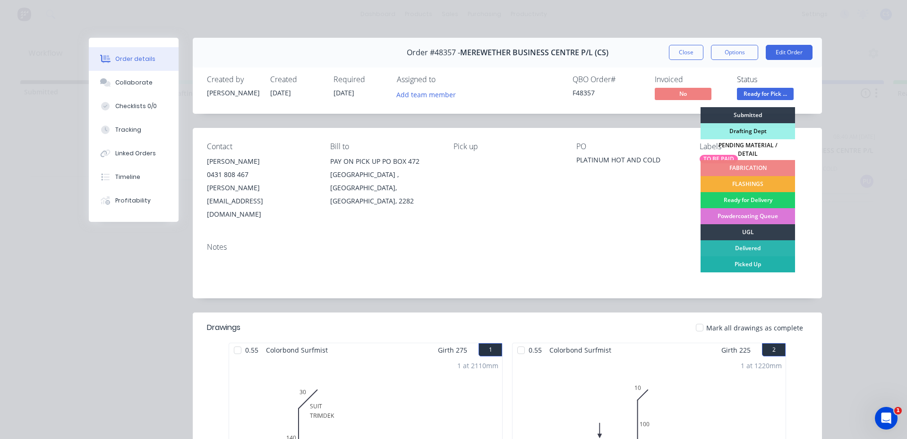
click at [739, 262] on div "Picked Up" at bounding box center [748, 265] width 94 height 16
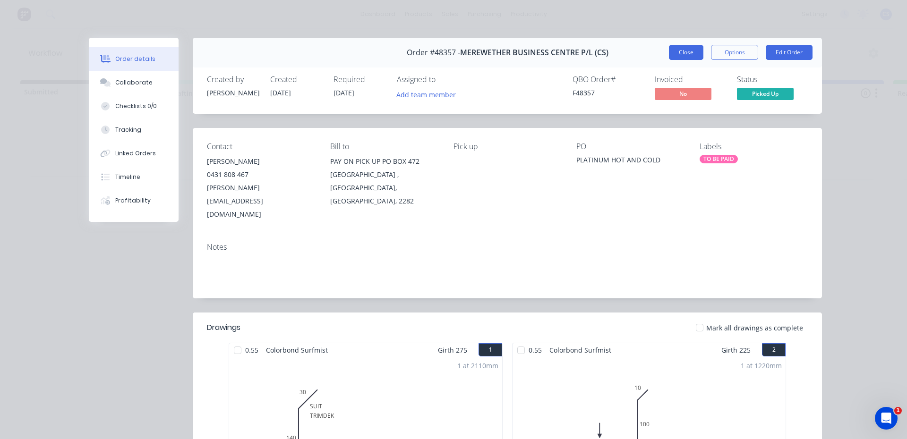
click at [690, 54] on button "Close" at bounding box center [686, 52] width 34 height 15
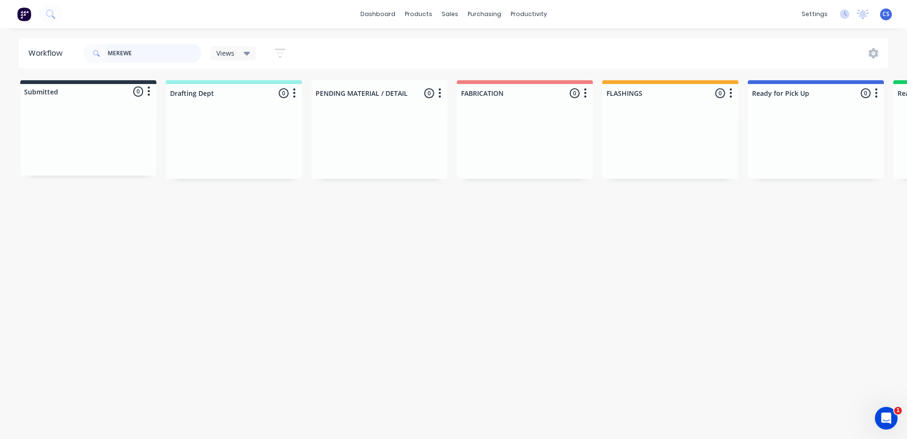
drag, startPoint x: 146, startPoint y: 52, endPoint x: 87, endPoint y: 49, distance: 59.6
click at [87, 49] on div "MEREWE" at bounding box center [142, 53] width 118 height 19
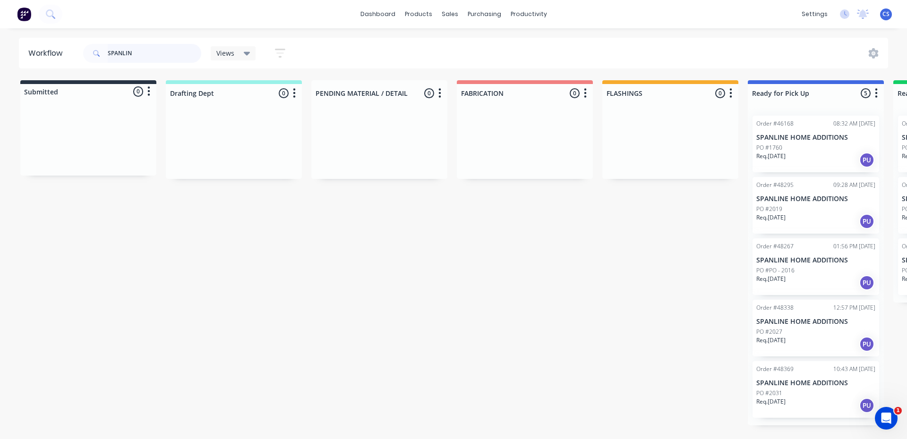
type input "SPANLIN"
click at [806, 326] on div "Order #48338 12:57 PM [DATE] SPANLINE HOME ADDITIONS PO #2027 Req. [DATE] PU" at bounding box center [816, 328] width 127 height 57
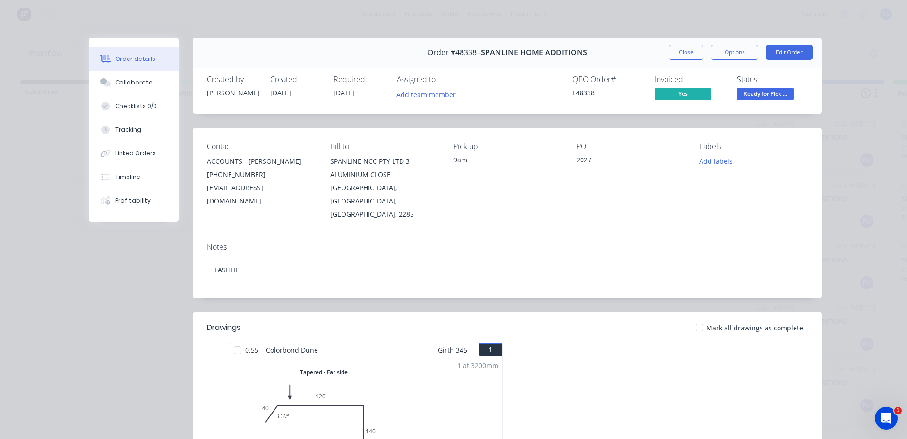
scroll to position [94, 0]
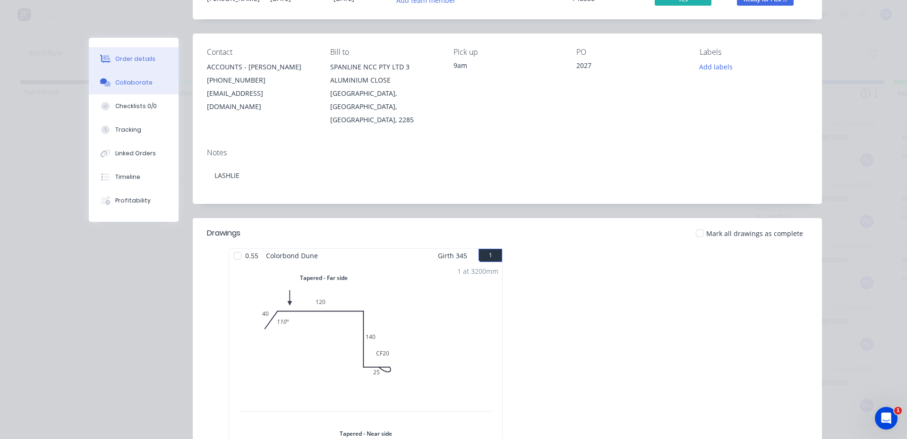
click at [129, 77] on button "Collaborate" at bounding box center [134, 83] width 90 height 24
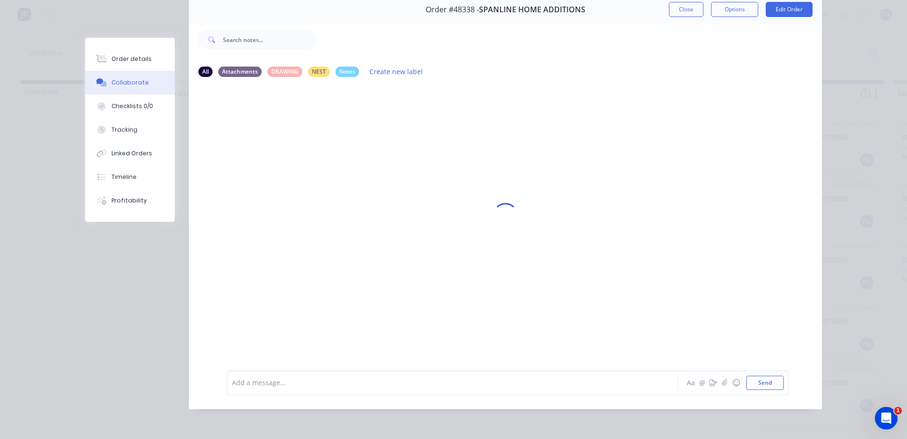
scroll to position [0, 0]
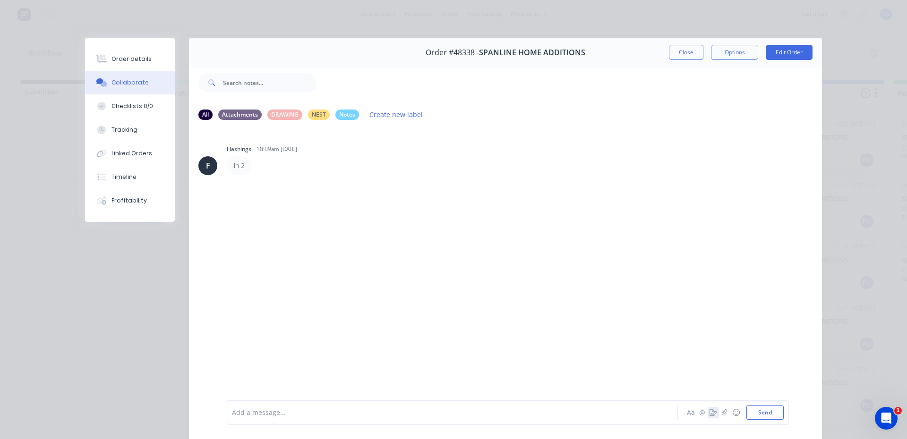
click at [708, 411] on button "button" at bounding box center [713, 412] width 11 height 11
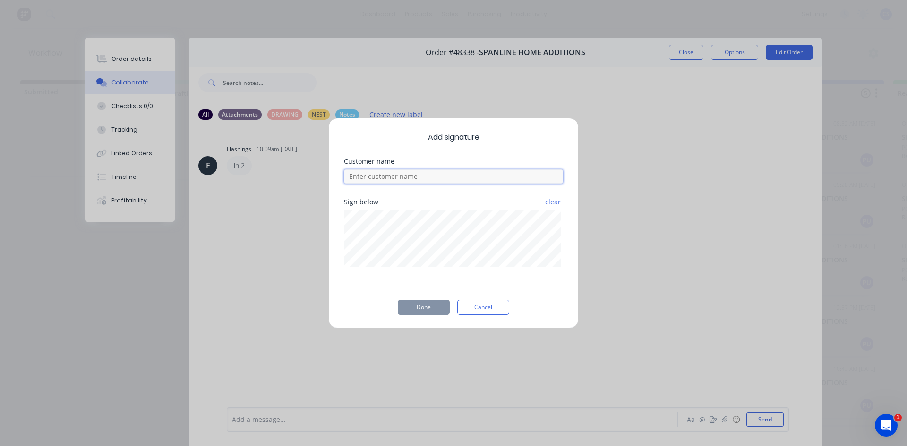
click at [505, 180] on input at bounding box center [453, 177] width 219 height 14
type input "BEN"
click at [440, 305] on button "Done" at bounding box center [424, 307] width 52 height 15
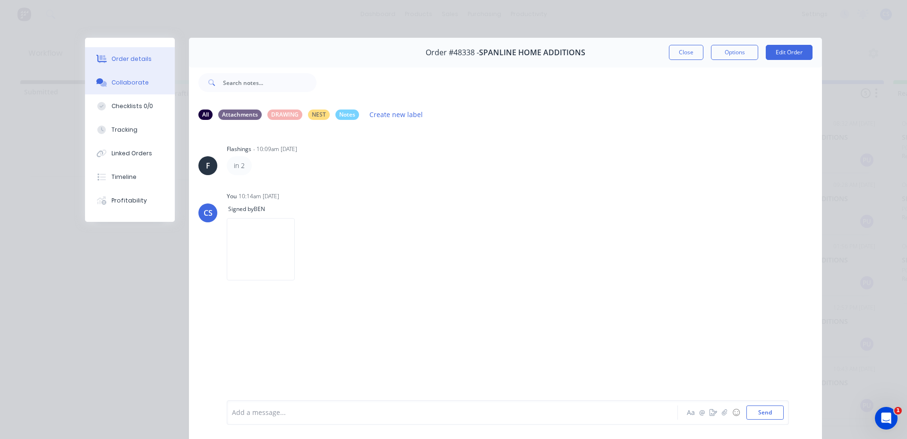
click at [123, 61] on div "Order details" at bounding box center [131, 59] width 40 height 9
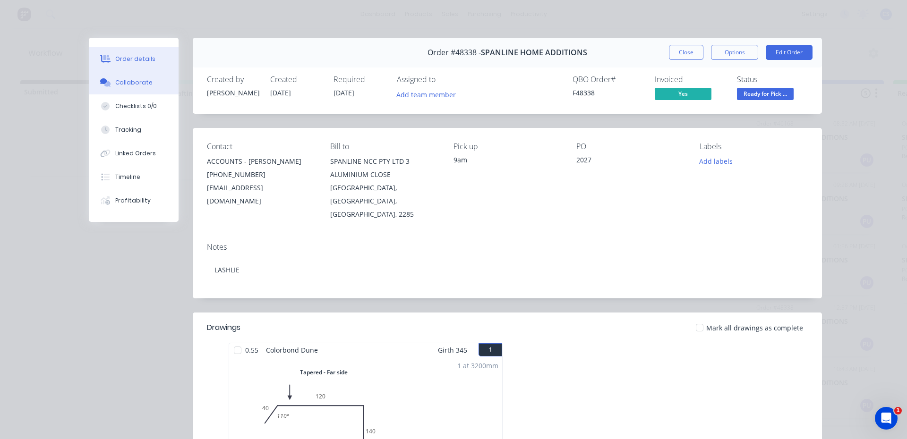
click at [120, 87] on button "Collaborate" at bounding box center [134, 83] width 90 height 24
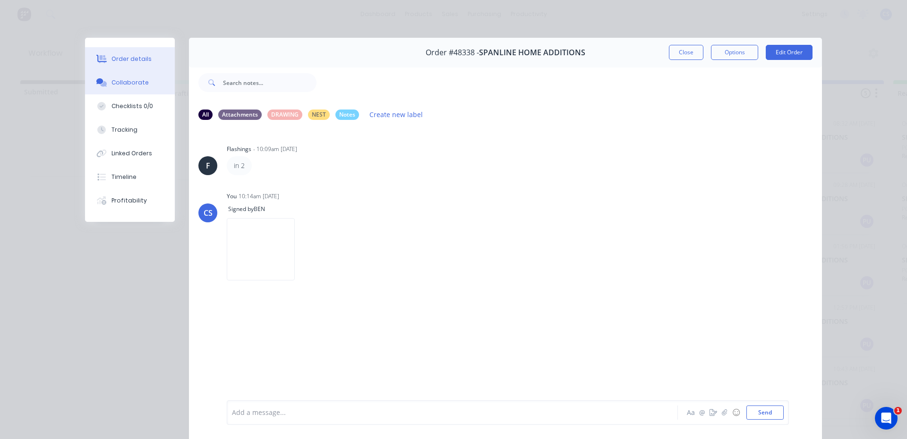
click at [123, 63] on div "Order details" at bounding box center [131, 59] width 40 height 9
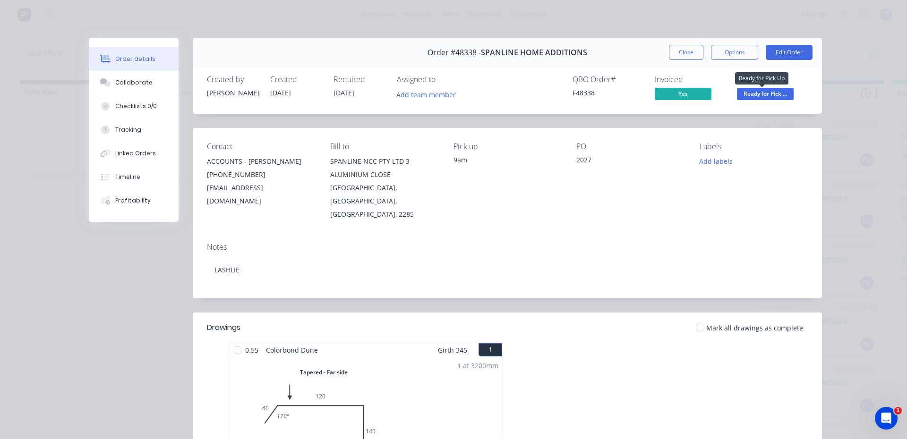
click at [780, 89] on span "Ready for Pick ..." at bounding box center [765, 94] width 57 height 12
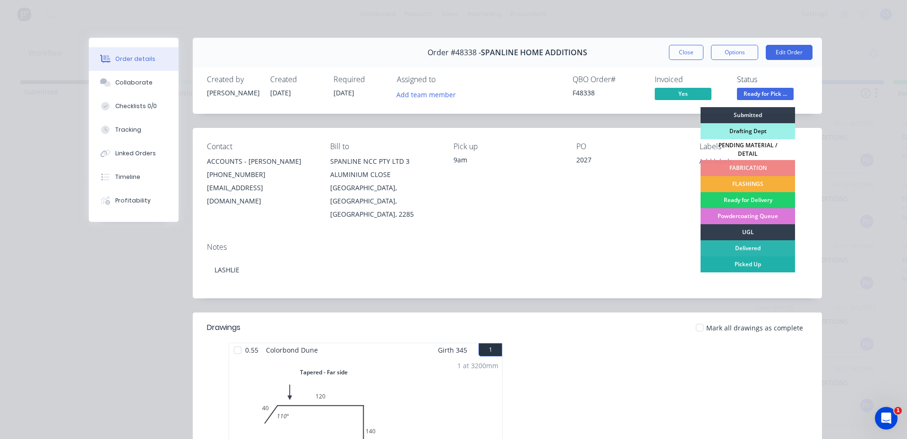
click at [750, 259] on div "Picked Up" at bounding box center [748, 265] width 94 height 16
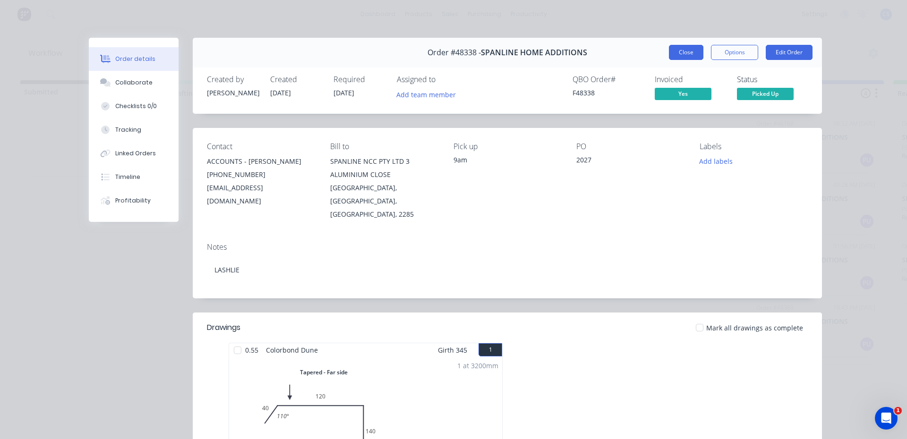
click at [680, 52] on button "Close" at bounding box center [686, 52] width 34 height 15
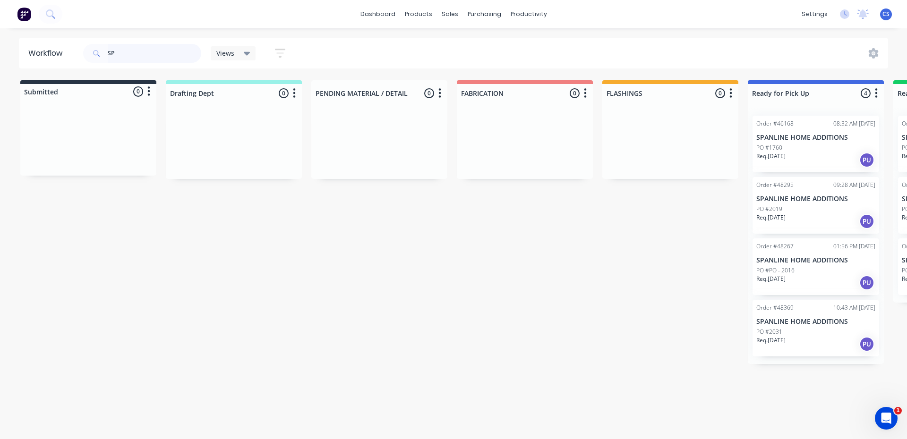
type input "S"
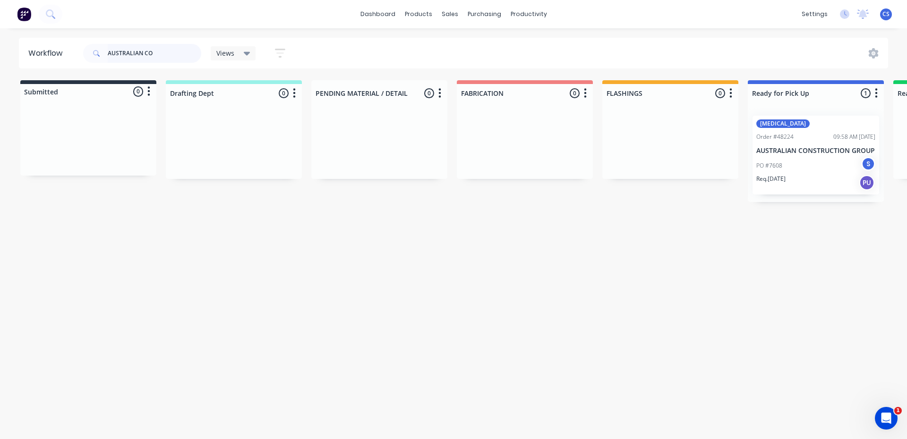
type input "AUSTRALIAN CO"
click at [797, 150] on p "AUSTRALIAN CONSTRUCTION GROUP" at bounding box center [815, 151] width 119 height 8
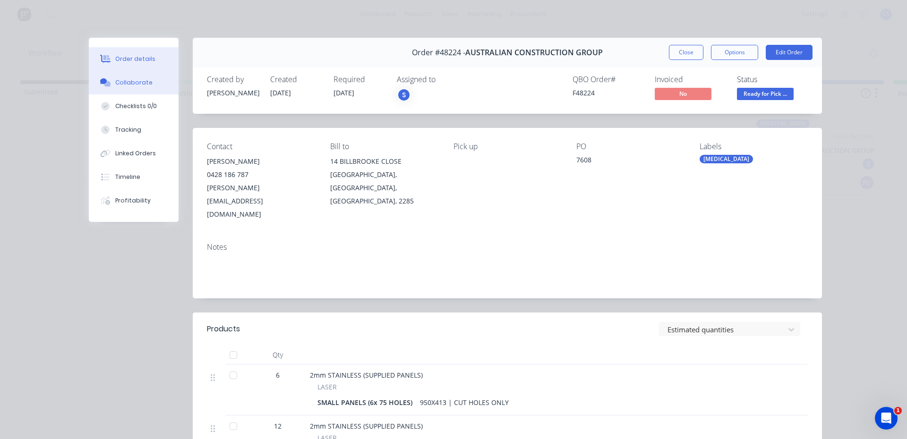
click at [132, 76] on button "Collaborate" at bounding box center [134, 83] width 90 height 24
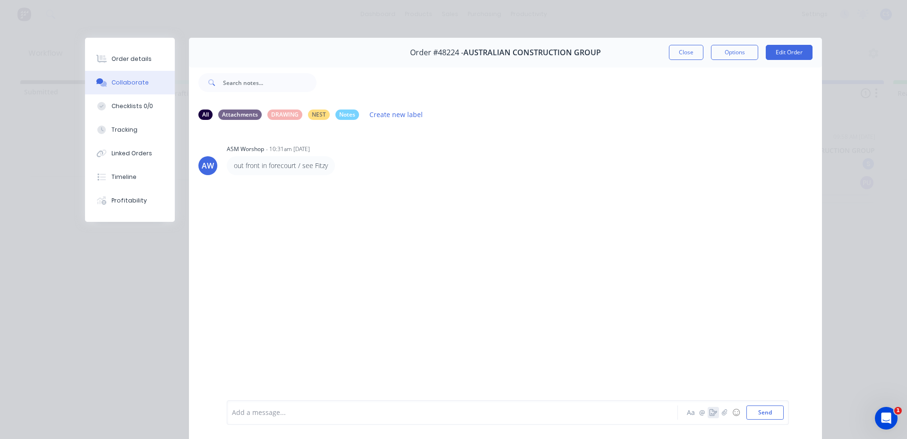
click at [710, 413] on icon "button" at bounding box center [714, 413] width 8 height 7
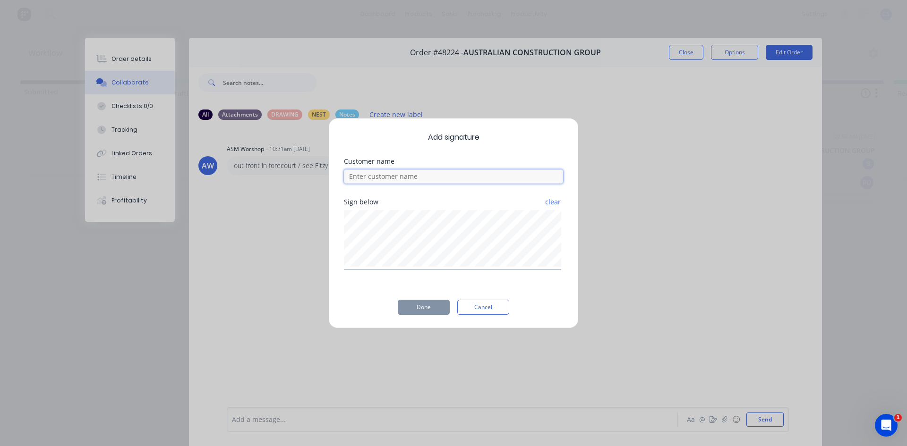
click at [428, 180] on input at bounding box center [453, 177] width 219 height 14
type input "[PERSON_NAME]"
click at [405, 313] on button "Done" at bounding box center [424, 307] width 52 height 15
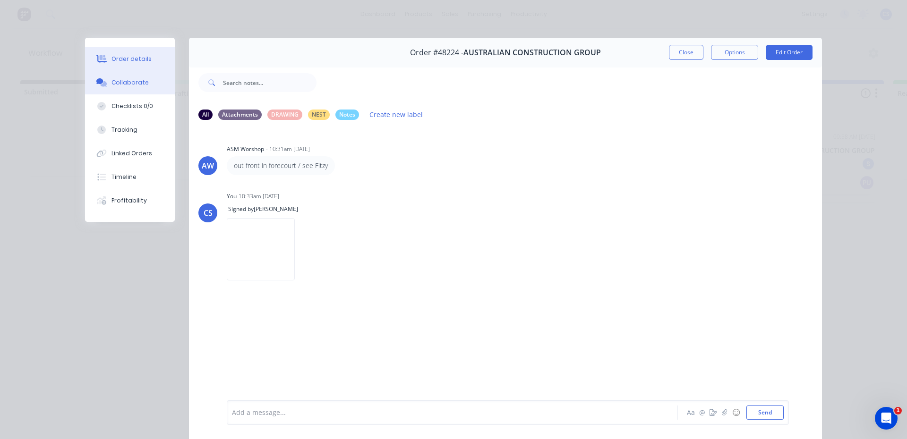
click at [138, 61] on div "Order details" at bounding box center [131, 59] width 40 height 9
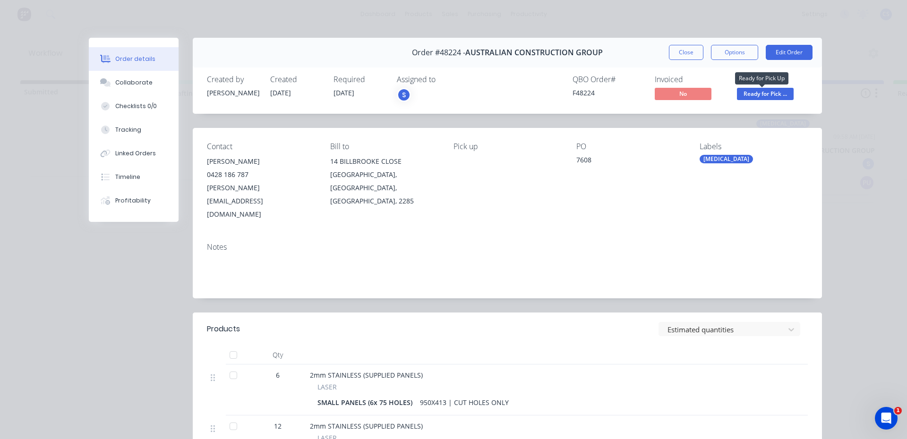
click at [771, 92] on span "Ready for Pick ..." at bounding box center [765, 94] width 57 height 12
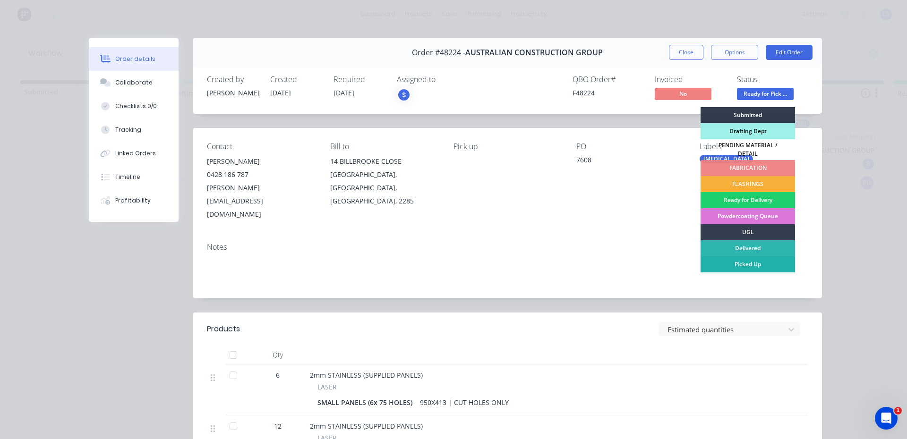
click at [756, 257] on div "Picked Up" at bounding box center [748, 265] width 94 height 16
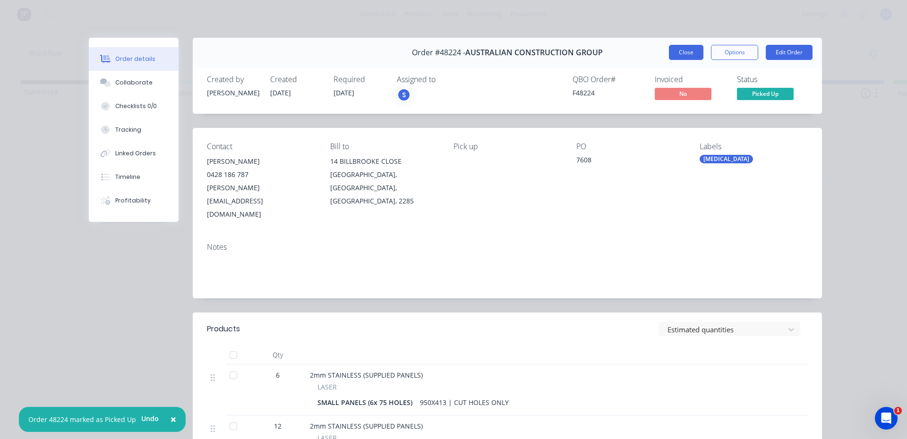
click at [680, 53] on button "Close" at bounding box center [686, 52] width 34 height 15
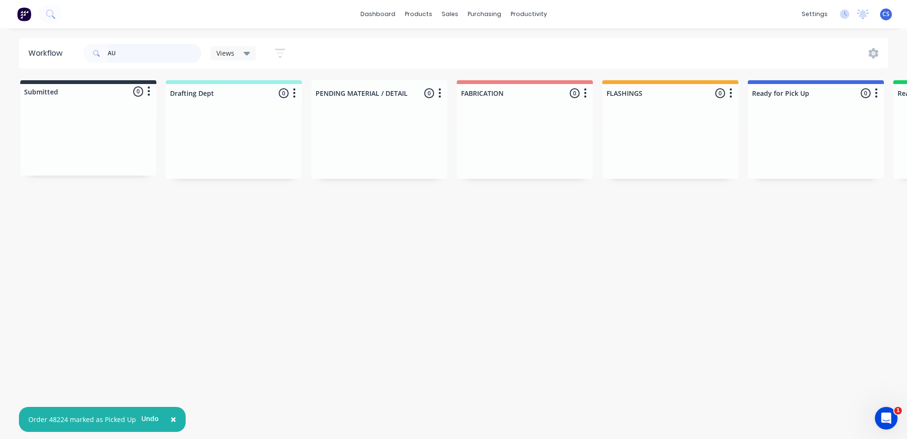
type input "A"
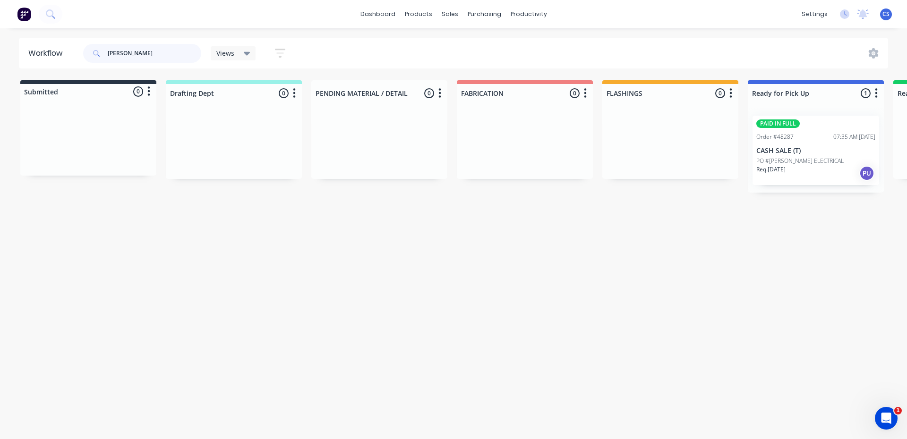
type input "[PERSON_NAME]"
click at [822, 144] on div "PAID IN FULL Order #48287 07:35 AM [DATE] CASH SALE (T) PO #[PERSON_NAME] ELECT…" at bounding box center [816, 150] width 127 height 69
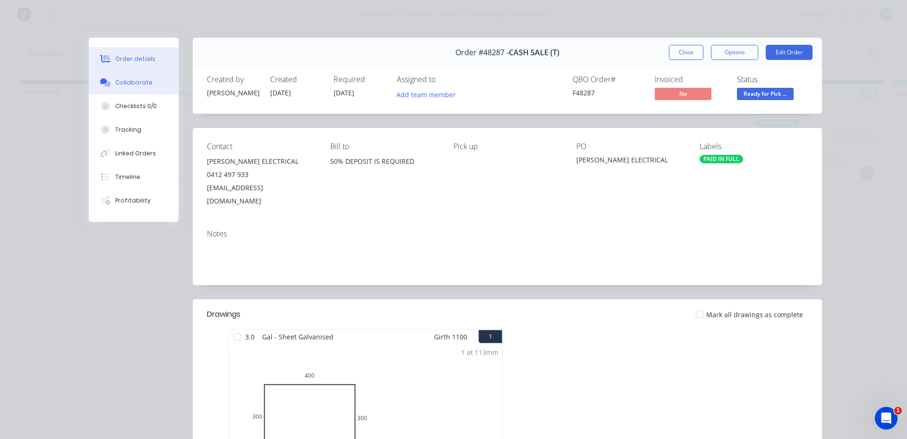
click at [144, 85] on div "Collaborate" at bounding box center [133, 82] width 37 height 9
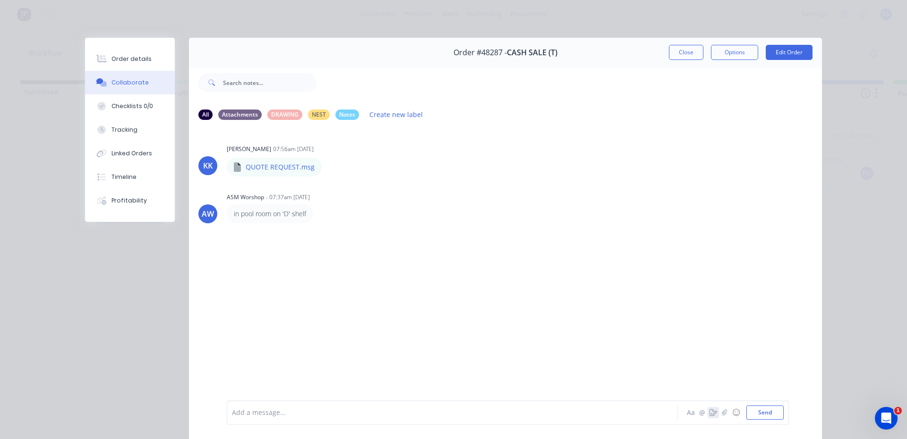
click at [710, 416] on icon "button" at bounding box center [714, 413] width 8 height 7
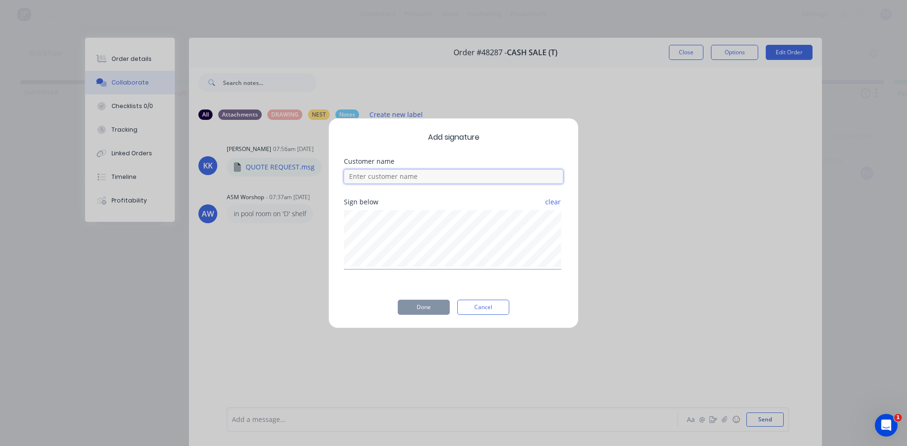
click at [419, 180] on input at bounding box center [453, 177] width 219 height 14
type input "[PERSON_NAME]"
click at [435, 313] on button "Done" at bounding box center [424, 307] width 52 height 15
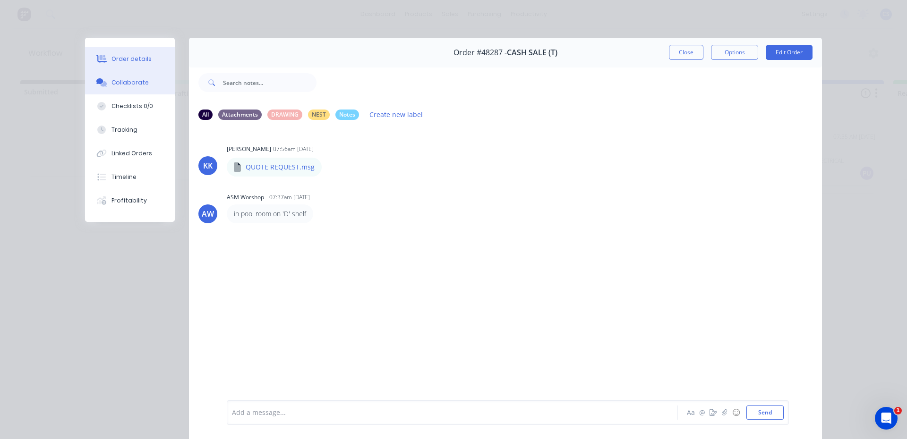
click at [145, 53] on button "Order details" at bounding box center [130, 59] width 90 height 24
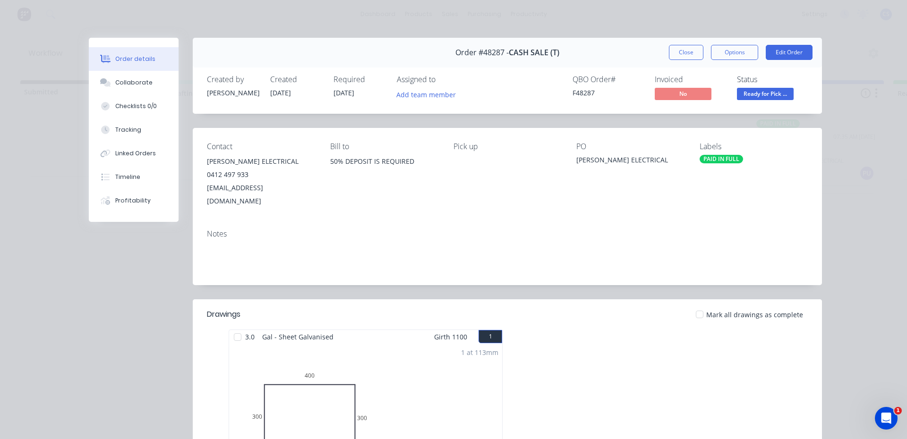
click at [779, 90] on span "Ready for Pick ..." at bounding box center [765, 94] width 57 height 12
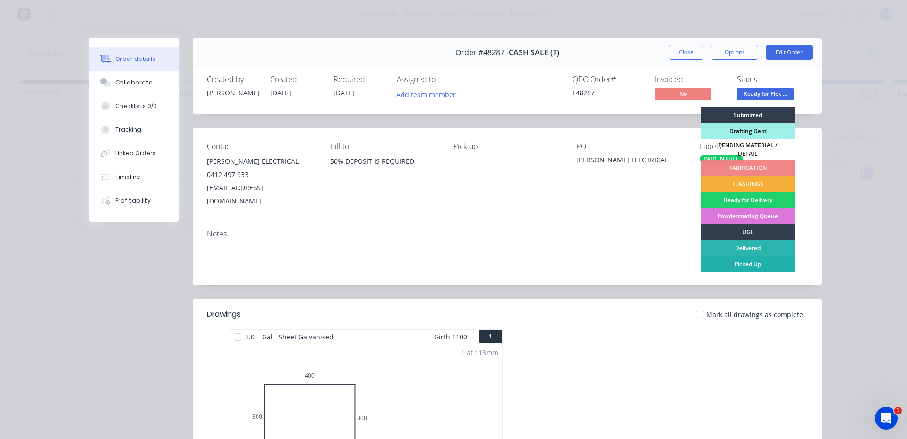
click at [701, 262] on div "Picked Up" at bounding box center [748, 265] width 94 height 16
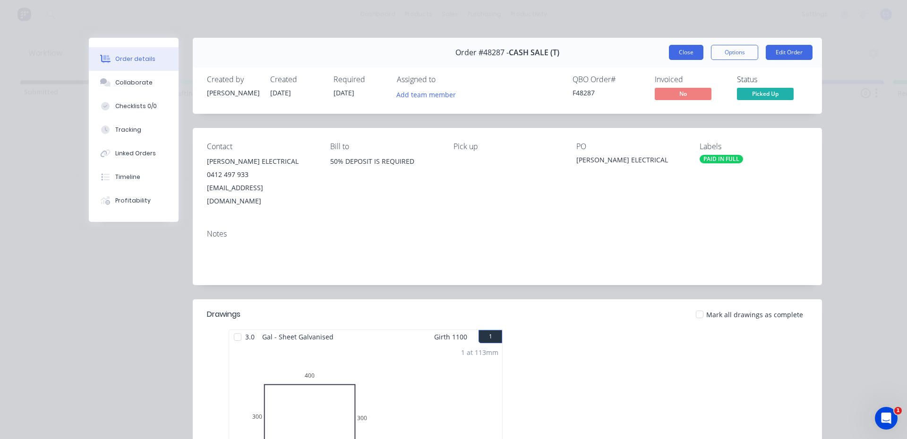
click at [674, 54] on button "Close" at bounding box center [686, 52] width 34 height 15
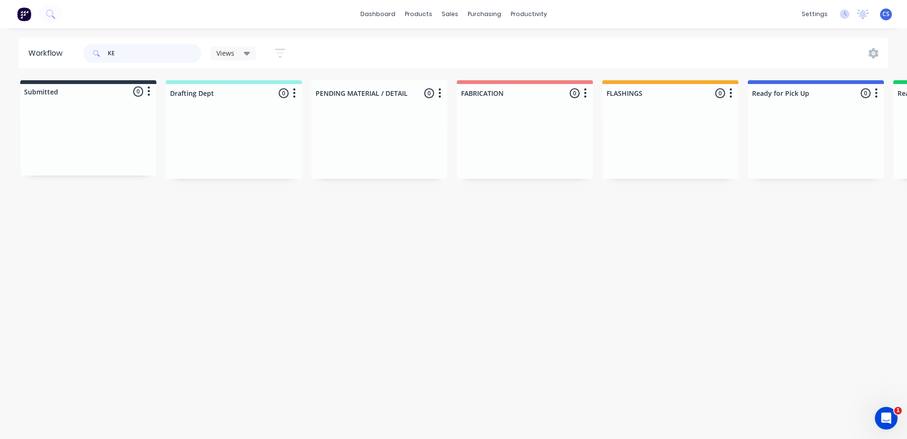
type input "K"
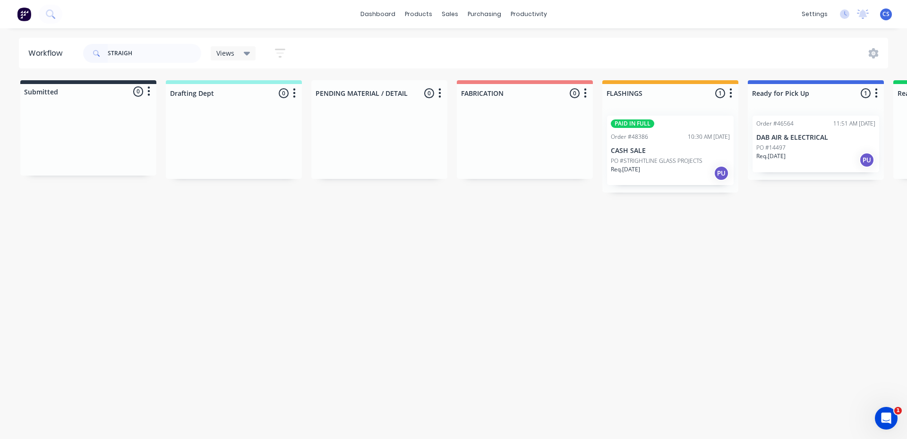
click at [636, 165] on p "Req. [DATE]" at bounding box center [625, 169] width 29 height 9
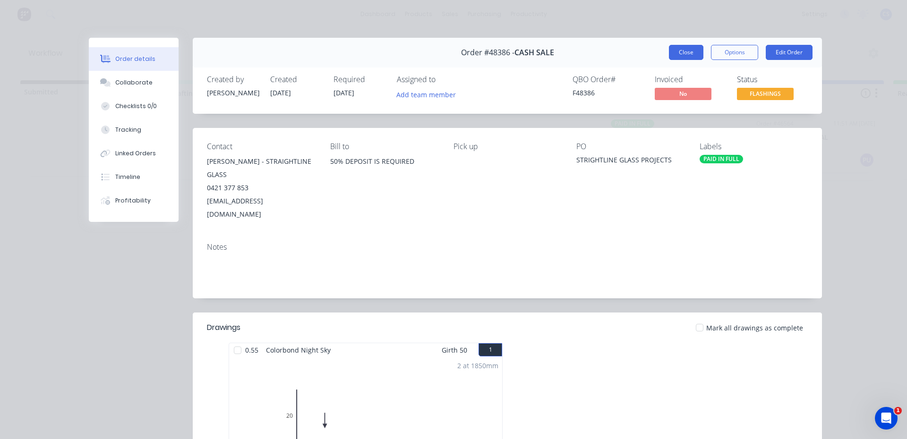
click at [679, 54] on button "Close" at bounding box center [686, 52] width 34 height 15
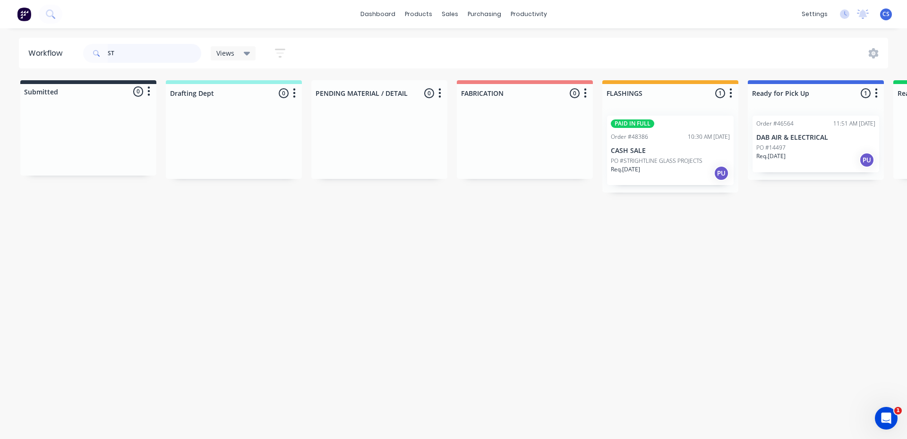
type input "S"
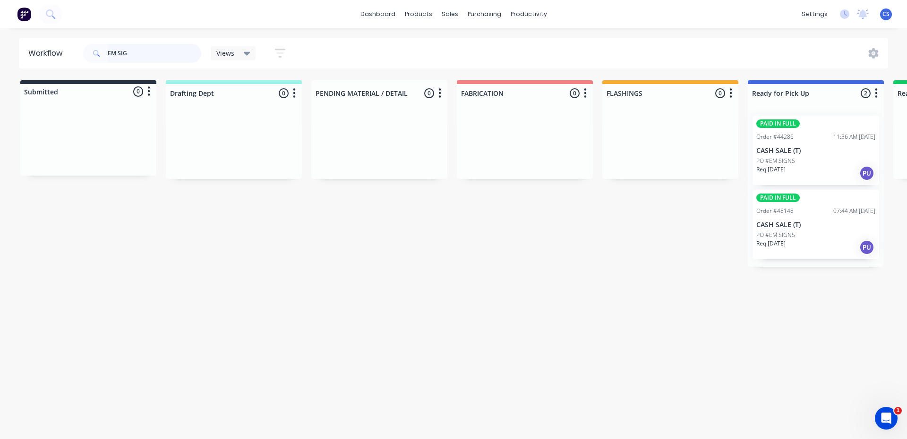
type input "EM SIG"
click at [811, 231] on div "PO #EM SIGNS" at bounding box center [815, 235] width 119 height 9
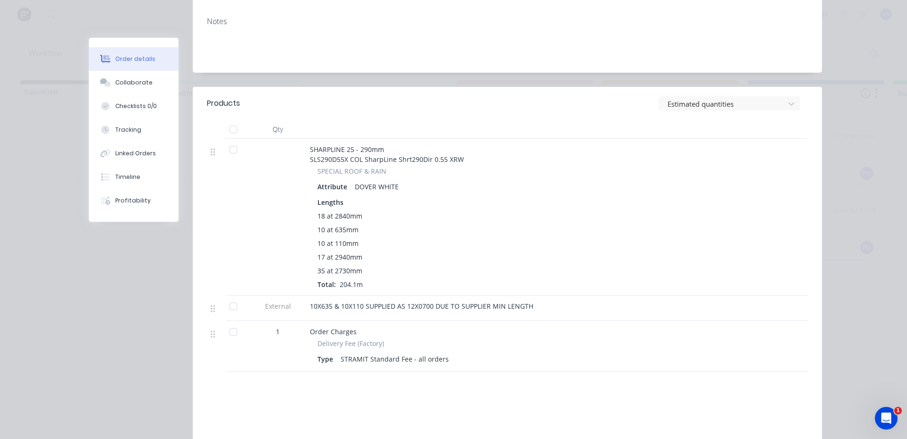
scroll to position [120, 0]
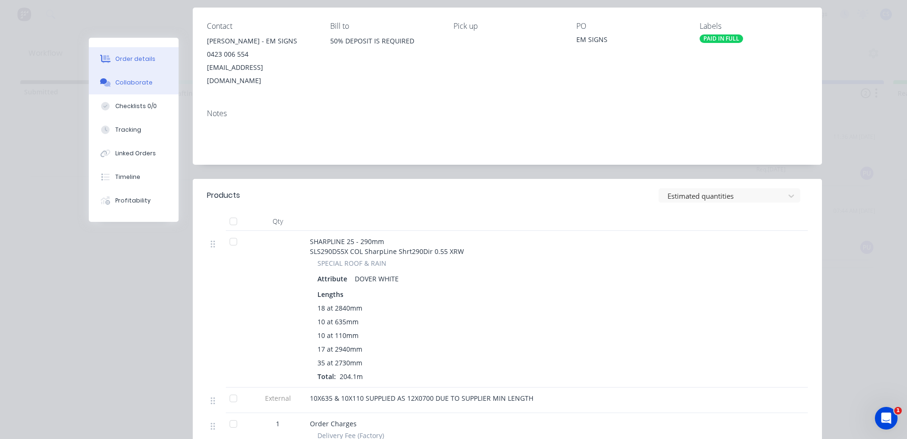
click at [115, 81] on div "Collaborate" at bounding box center [133, 82] width 37 height 9
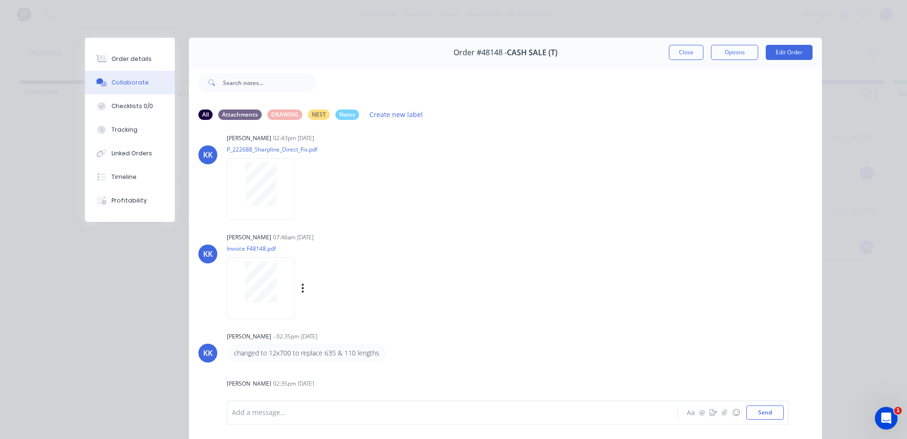
scroll to position [111, 0]
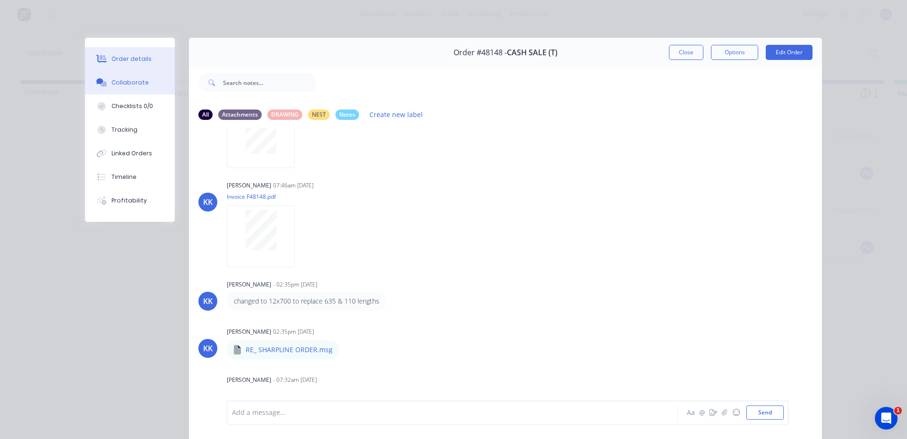
click at [122, 64] on button "Order details" at bounding box center [130, 59] width 90 height 24
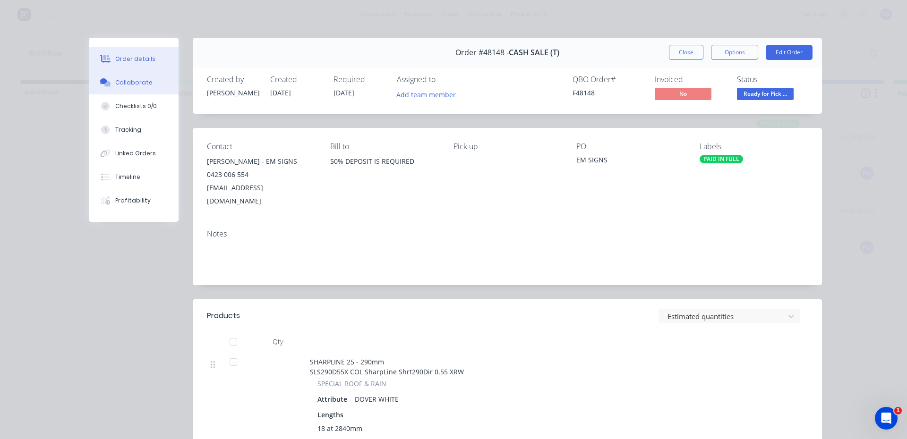
click at [135, 83] on div "Collaborate" at bounding box center [133, 82] width 37 height 9
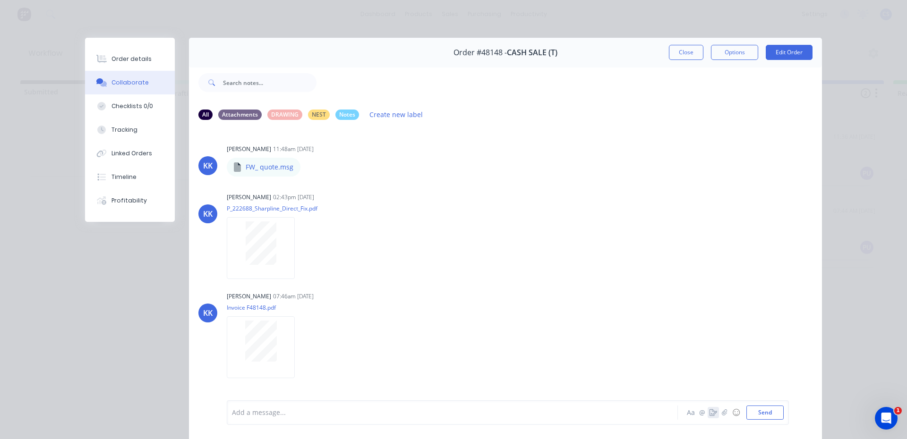
click at [711, 412] on icon "button" at bounding box center [714, 413] width 8 height 7
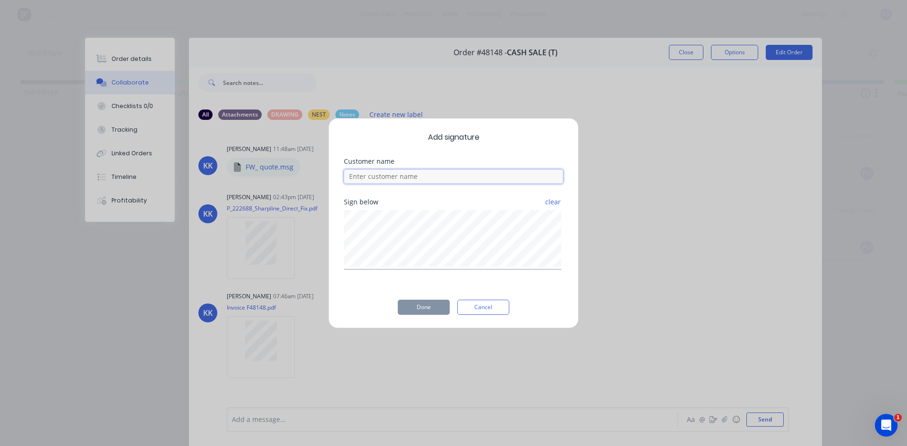
click at [391, 177] on input at bounding box center [453, 177] width 219 height 14
type input "[PERSON_NAME]"
click at [416, 308] on button "Done" at bounding box center [424, 307] width 52 height 15
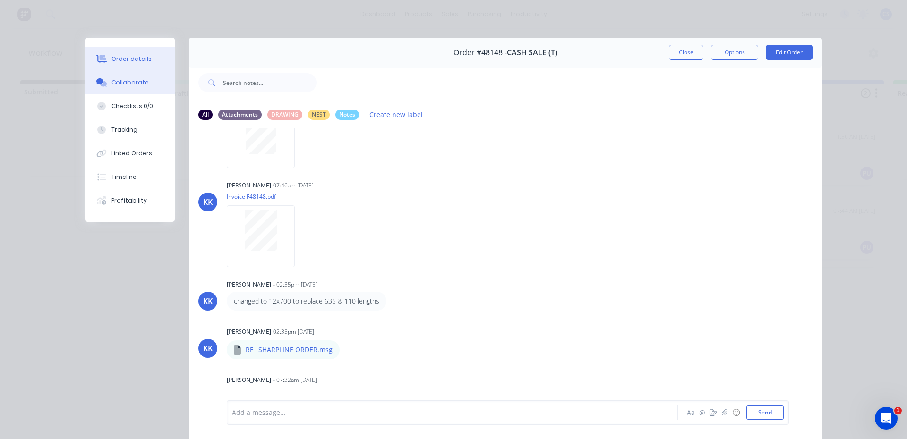
click at [104, 52] on button "Order details" at bounding box center [130, 59] width 90 height 24
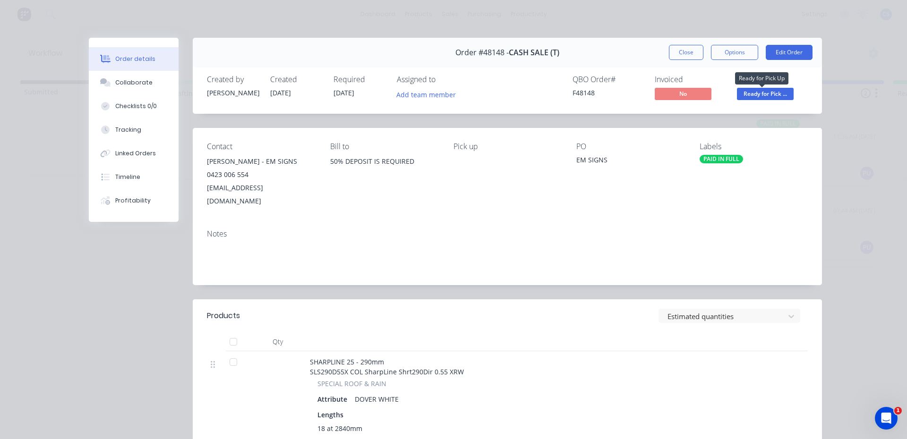
click at [782, 95] on span "Ready for Pick ..." at bounding box center [765, 94] width 57 height 12
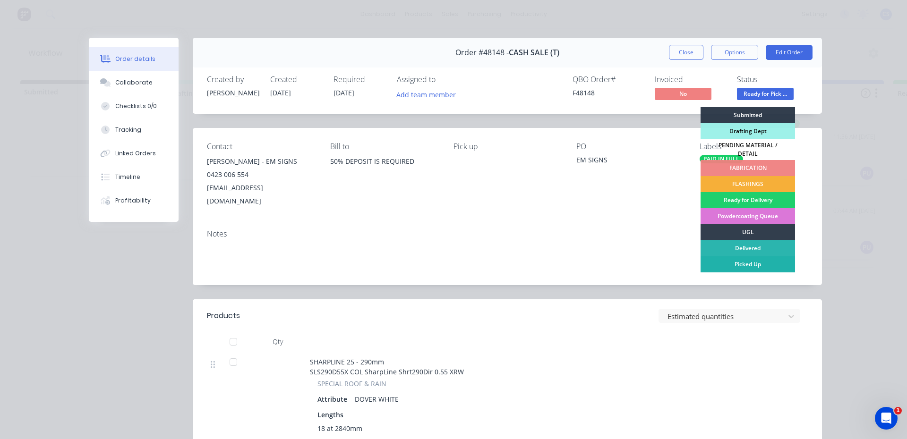
click at [737, 257] on div "Picked Up" at bounding box center [748, 265] width 94 height 16
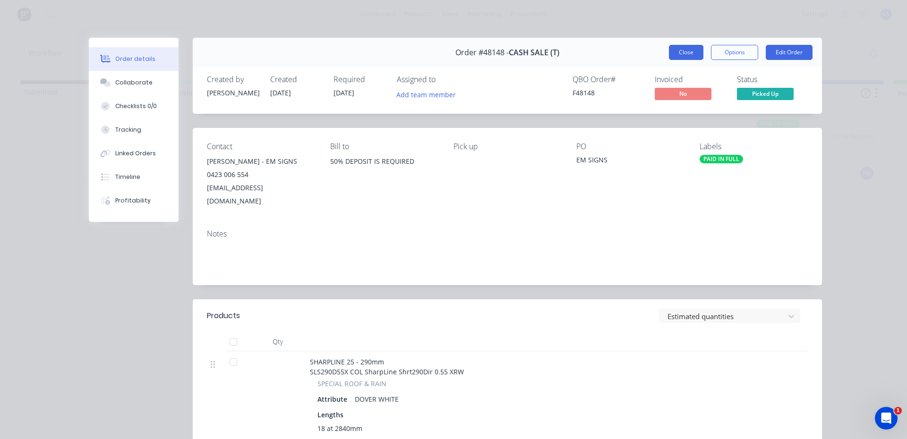
click at [673, 51] on button "Close" at bounding box center [686, 52] width 34 height 15
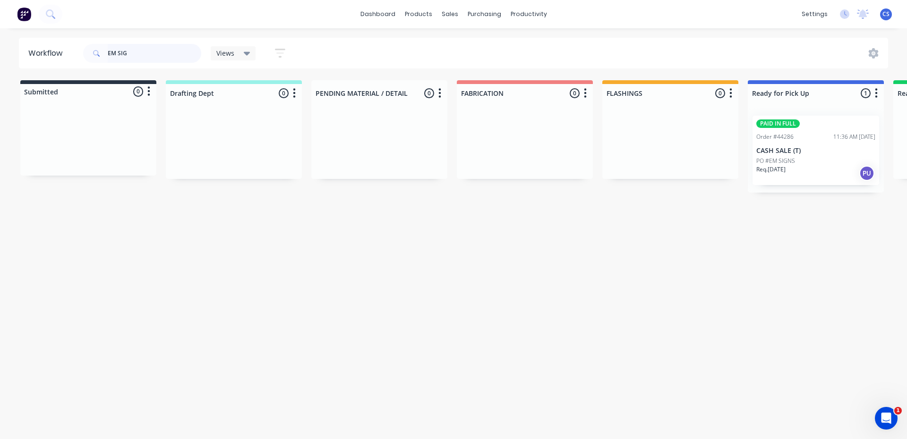
drag, startPoint x: 136, startPoint y: 53, endPoint x: 72, endPoint y: 51, distance: 63.4
click at [72, 51] on header "Workflow EM SIG Views Save new view None (Default) edit [PERSON_NAME] edit [PER…" at bounding box center [454, 53] width 870 height 31
type input "NC505074"
click at [804, 158] on div "Req. [DATE] PU" at bounding box center [815, 160] width 119 height 16
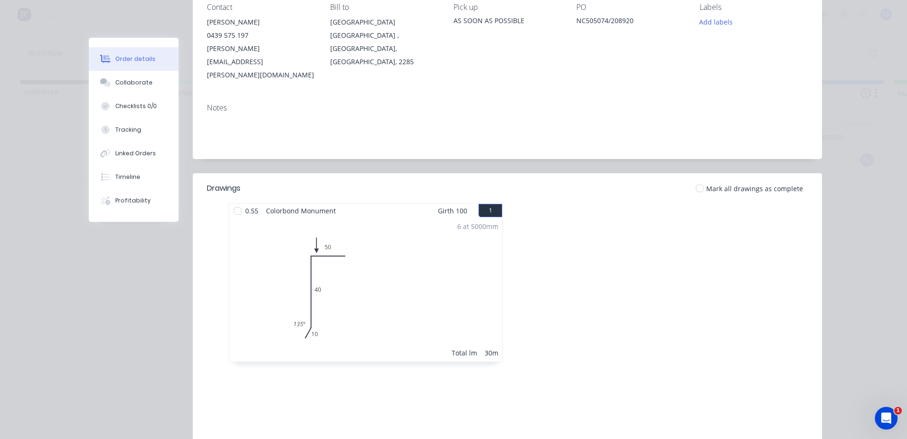
scroll to position [142, 0]
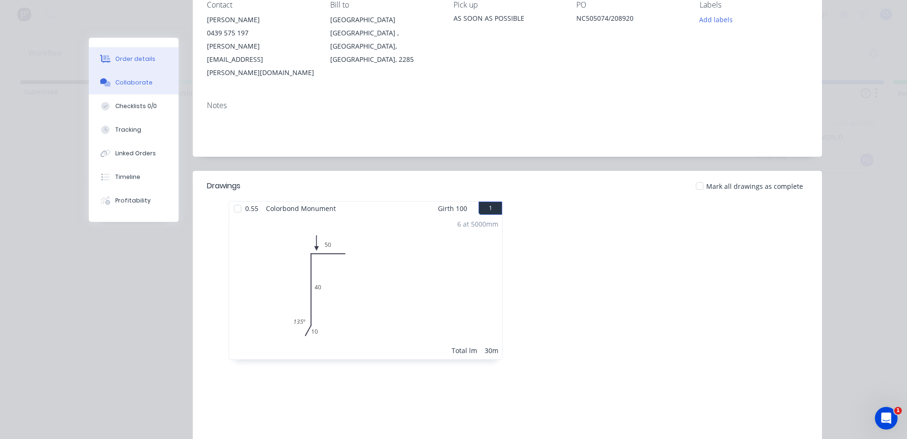
click at [134, 86] on div "Collaborate" at bounding box center [133, 82] width 37 height 9
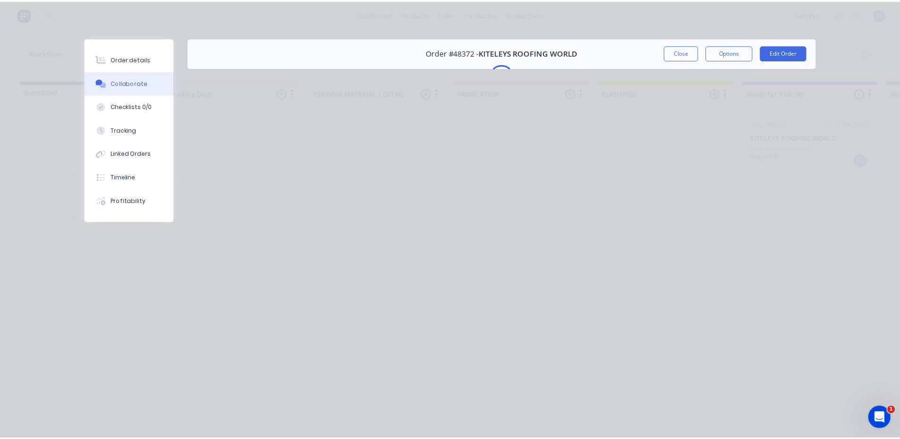
scroll to position [0, 0]
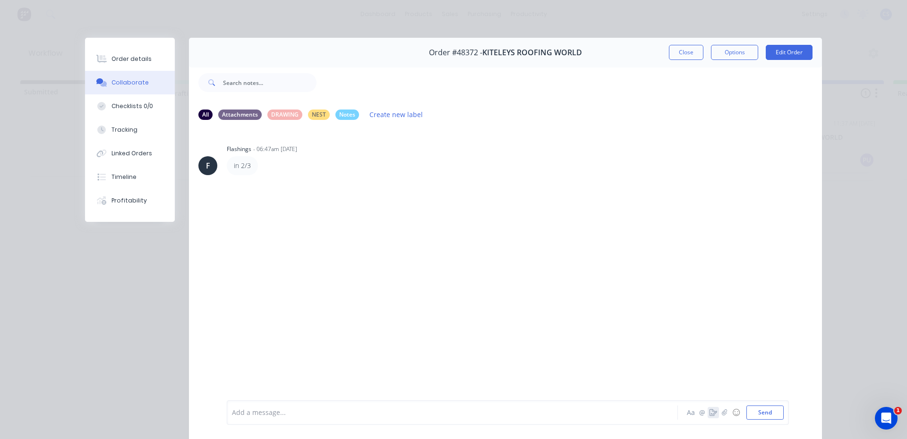
click at [710, 415] on icon "button" at bounding box center [714, 413] width 8 height 7
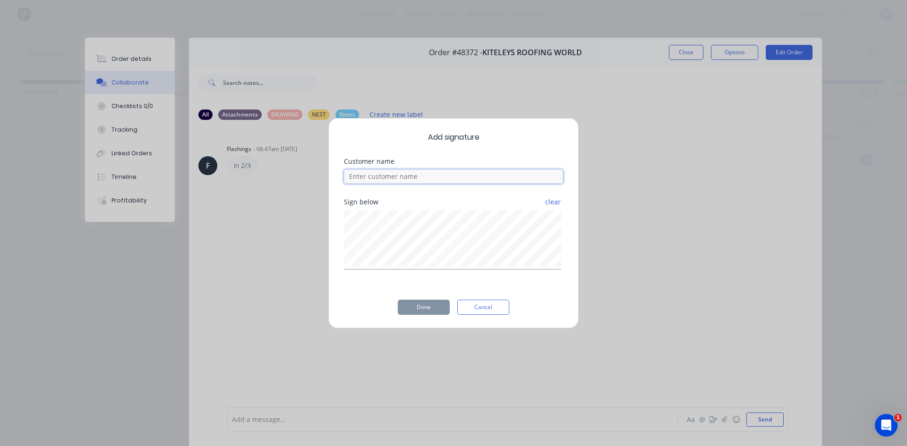
click at [387, 174] on input at bounding box center [453, 177] width 219 height 14
type input "WILL"
click at [437, 304] on button "Done" at bounding box center [424, 307] width 52 height 15
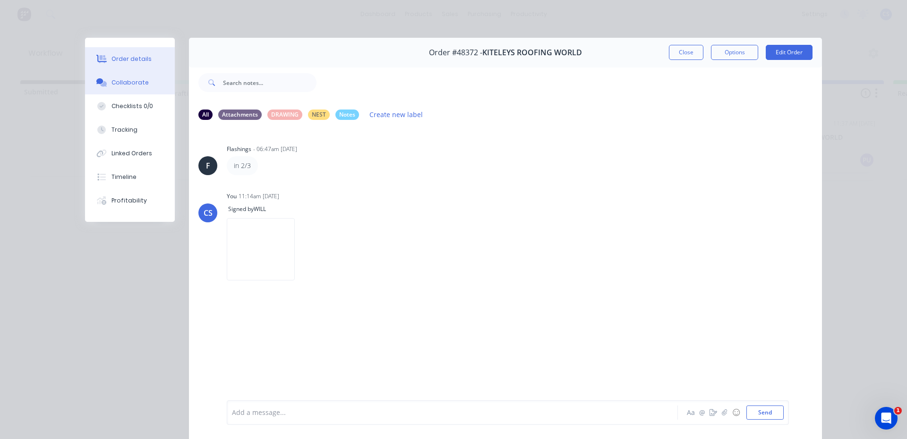
click at [147, 56] on button "Order details" at bounding box center [130, 59] width 90 height 24
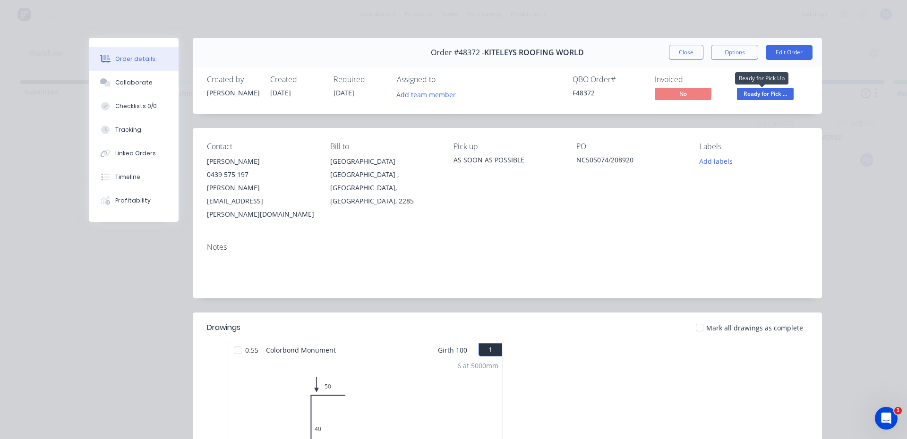
click at [780, 94] on span "Ready for Pick ..." at bounding box center [765, 94] width 57 height 12
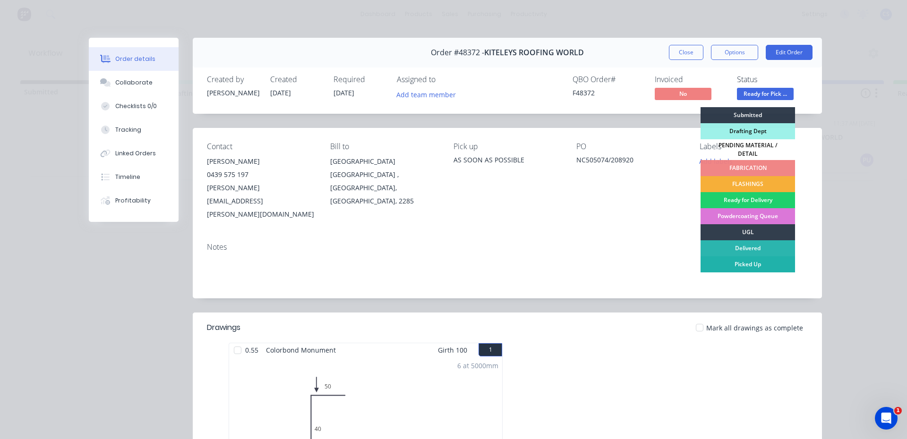
click at [743, 259] on div "Picked Up" at bounding box center [748, 265] width 94 height 16
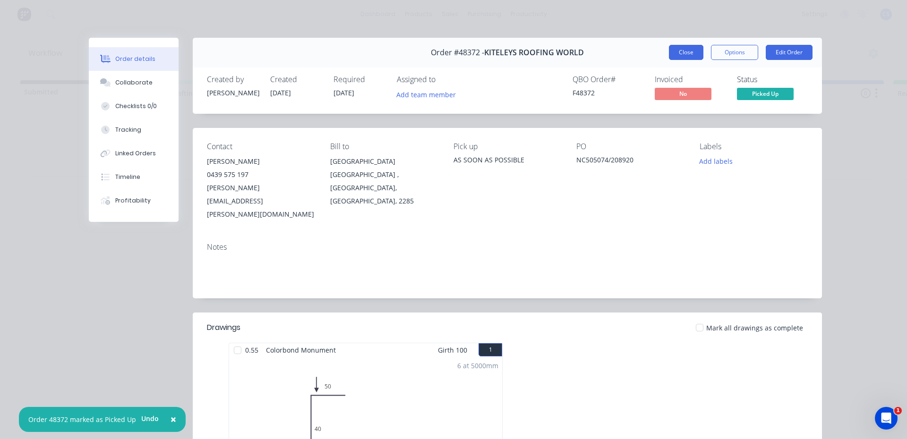
click at [690, 49] on button "Close" at bounding box center [686, 52] width 34 height 15
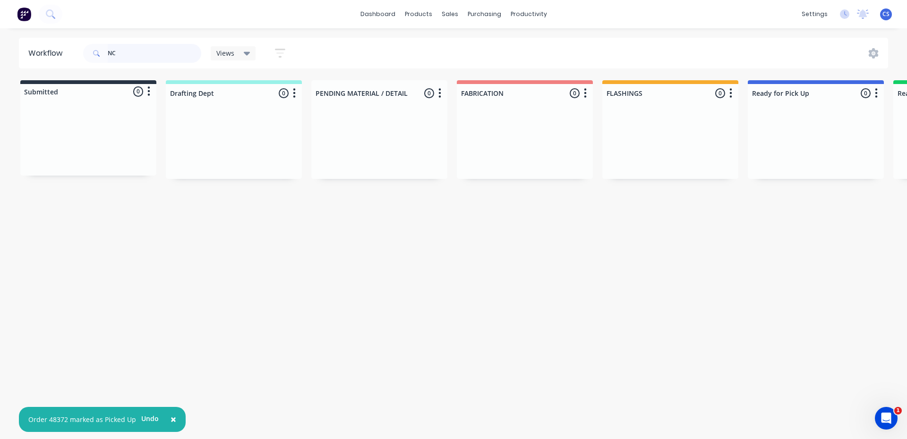
type input "N"
